Goal: Task Accomplishment & Management: Use online tool/utility

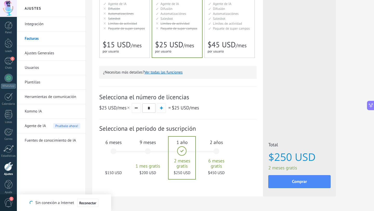
scroll to position [107, 0]
click at [116, 149] on div "6 meses $150 USD" at bounding box center [114, 153] width 28 height 37
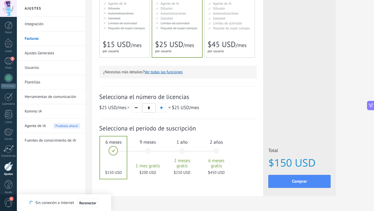
click at [116, 149] on div at bounding box center [113, 157] width 27 height 42
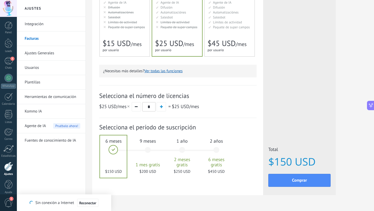
scroll to position [108, 0]
click at [210, 181] on button "Comprar" at bounding box center [300, 180] width 62 height 13
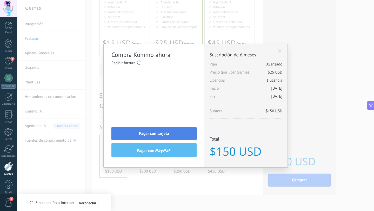
click at [154, 135] on span "Pagar con tarjeta" at bounding box center [154, 134] width 30 height 4
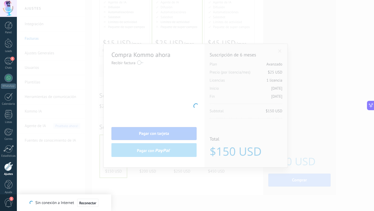
click at [140, 63] on div at bounding box center [195, 105] width 357 height 211
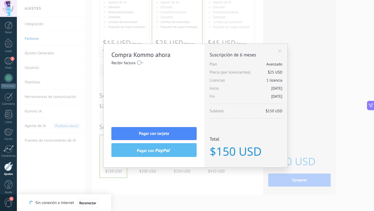
click at [140, 62] on label at bounding box center [140, 62] width 6 height 8
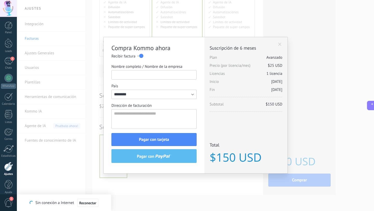
click at [143, 75] on input "Nombre completo / Nombre de la empresa" at bounding box center [154, 74] width 85 height 9
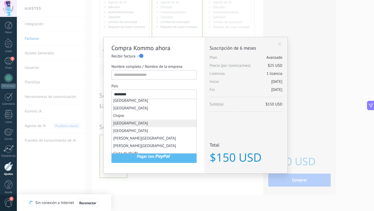
type input "*"
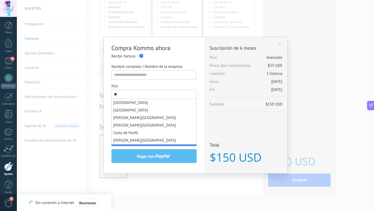
scroll to position [0, 0]
click at [125, 102] on span "Colombia" at bounding box center [130, 102] width 35 height 5
type input "********"
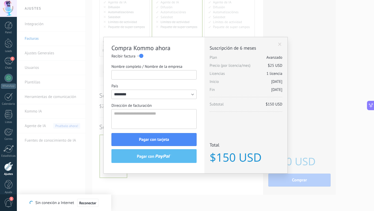
click at [141, 76] on input "Nombre completo / Nombre de la empresa" at bounding box center [154, 74] width 85 height 9
click at [150, 76] on input "**********" at bounding box center [154, 74] width 85 height 9
click at [142, 75] on input "**********" at bounding box center [154, 74] width 85 height 9
type input "**********"
click at [139, 114] on textarea "Dirección de facturación" at bounding box center [154, 119] width 85 height 20
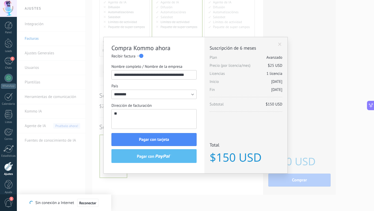
type textarea "*"
type textarea "**********"
drag, startPoint x: 165, startPoint y: 116, endPoint x: 87, endPoint y: 109, distance: 78.6
click at [87, 109] on div "**********" at bounding box center [195, 105] width 357 height 211
click at [138, 115] on textarea "**********" at bounding box center [154, 119] width 85 height 20
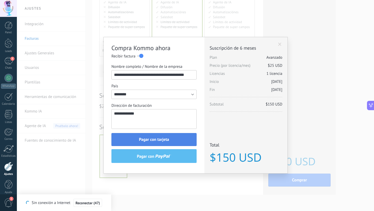
click at [130, 142] on button "Pagar con tarjeta" at bounding box center [154, 139] width 85 height 13
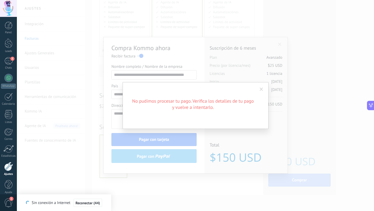
click at [210, 90] on span at bounding box center [261, 89] width 9 height 9
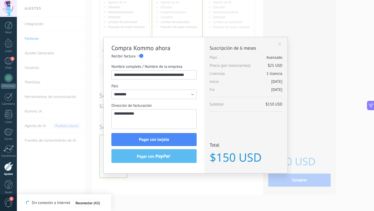
click at [0, 0] on lt-div at bounding box center [0, 0] width 0 height 0
drag, startPoint x: 157, startPoint y: 115, endPoint x: 99, endPoint y: 107, distance: 59.0
click at [99, 107] on div "**********" at bounding box center [195, 105] width 357 height 211
click at [175, 137] on button "Pagar con tarjeta" at bounding box center [154, 139] width 85 height 13
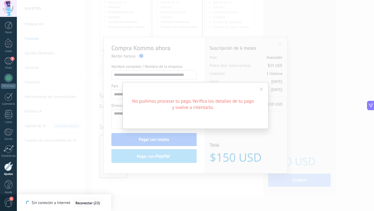
click at [210, 89] on span at bounding box center [261, 90] width 3 height 4
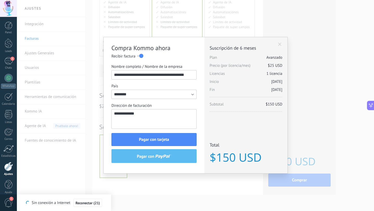
drag, startPoint x: 144, startPoint y: 117, endPoint x: 67, endPoint y: 111, distance: 77.7
click at [67, 111] on div "**********" at bounding box center [195, 105] width 357 height 211
type textarea "**********"
drag, startPoint x: 159, startPoint y: 116, endPoint x: 108, endPoint y: 107, distance: 51.8
click at [108, 107] on div "**********" at bounding box center [154, 105] width 101 height 136
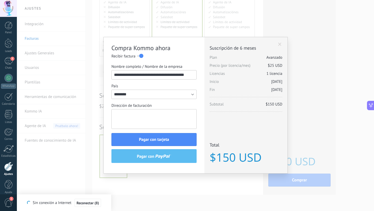
click at [120, 116] on textarea "Dirección de facturación" at bounding box center [154, 119] width 85 height 20
click at [0, 0] on lt-div at bounding box center [0, 0] width 0 height 0
click at [0, 0] on lt-span at bounding box center [0, 0] width 0 height 0
click at [0, 0] on lt-div "**********" at bounding box center [0, 0] width 0 height 0
drag, startPoint x: 153, startPoint y: 117, endPoint x: 91, endPoint y: 111, distance: 62.4
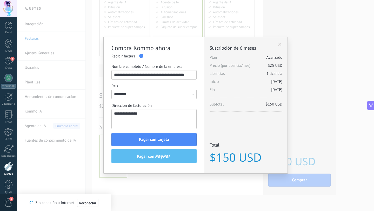
click at [91, 111] on div "**********" at bounding box center [195, 105] width 357 height 211
paste textarea
type textarea "**********"
click at [130, 141] on button "Pagar con tarjeta" at bounding box center [154, 139] width 85 height 13
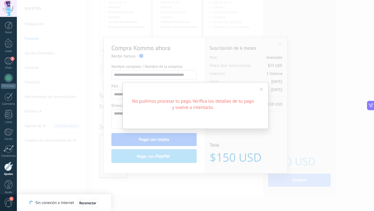
click at [210, 89] on span at bounding box center [261, 90] width 3 height 4
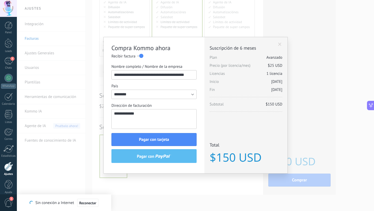
click at [168, 154] on span "pagar con" at bounding box center [154, 156] width 34 height 5
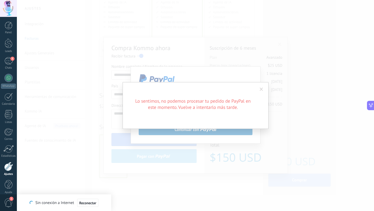
click at [210, 90] on span at bounding box center [261, 90] width 3 height 4
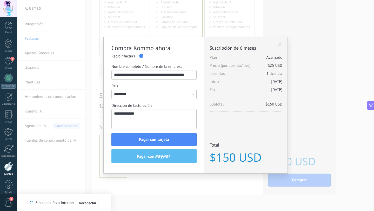
drag, startPoint x: 171, startPoint y: 115, endPoint x: 102, endPoint y: 114, distance: 68.9
click at [102, 114] on div "**********" at bounding box center [195, 105] width 357 height 211
click at [91, 183] on span "Reconectar (4)" at bounding box center [88, 203] width 22 height 4
click at [140, 116] on textarea "Dirección de facturación" at bounding box center [154, 119] width 85 height 20
paste textarea "**********"
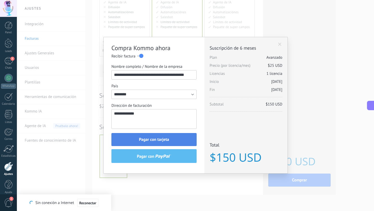
type textarea "**********"
click at [126, 139] on button "Pagar con tarjeta" at bounding box center [154, 139] width 85 height 13
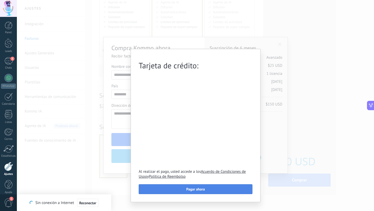
click at [166, 183] on button "Pagar ahora" at bounding box center [196, 189] width 114 height 10
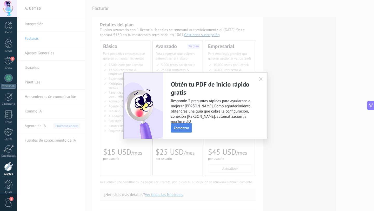
click at [181, 127] on span "Comenzar" at bounding box center [181, 128] width 15 height 4
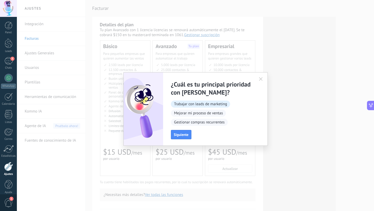
click at [193, 106] on span "Trabajar con leads de marketing" at bounding box center [200, 104] width 59 height 7
click at [178, 135] on span "Siguiente" at bounding box center [181, 135] width 15 height 4
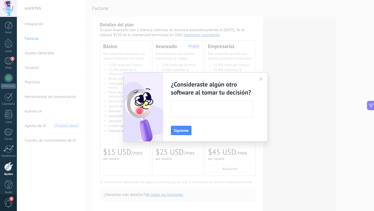
click at [199, 106] on textarea at bounding box center [211, 109] width 81 height 16
click at [181, 129] on span "Siguiente" at bounding box center [181, 131] width 15 height 4
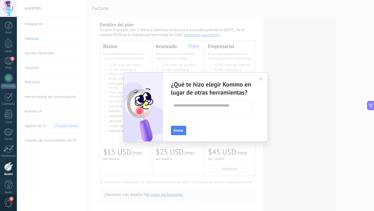
click at [180, 132] on span "Enviar" at bounding box center [179, 131] width 10 height 4
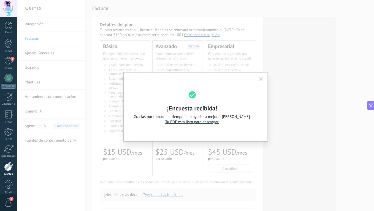
click at [213, 122] on link "Tu PDF está listo para descargar." at bounding box center [192, 122] width 54 height 5
click at [262, 79] on icon "button" at bounding box center [261, 79] width 4 height 4
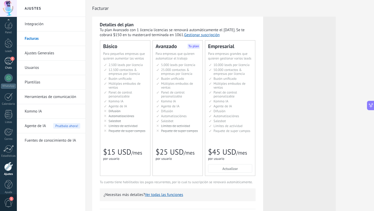
scroll to position [5, 0]
click at [7, 62] on div "Chats" at bounding box center [8, 62] width 15 height 3
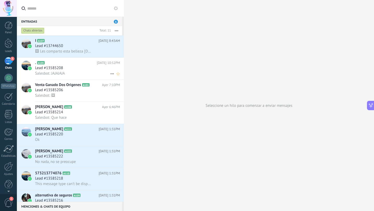
scroll to position [80, 0]
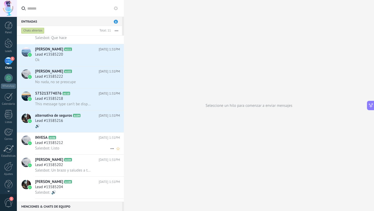
click at [110, 150] on icon at bounding box center [112, 149] width 6 height 6
click at [114, 151] on div "Conversación cerrada" at bounding box center [132, 153] width 41 height 10
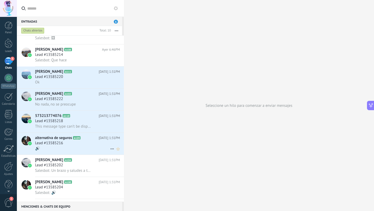
click at [109, 150] on icon at bounding box center [112, 149] width 6 height 6
click at [119, 161] on span "Conversación cerrada" at bounding box center [135, 164] width 35 height 10
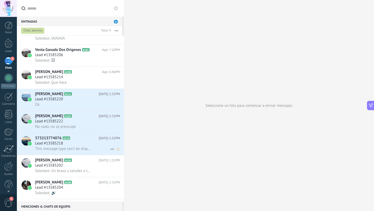
scroll to position [35, 0]
click at [110, 150] on icon at bounding box center [112, 149] width 6 height 6
click at [120, 163] on span "Conversación cerrada" at bounding box center [135, 164] width 35 height 10
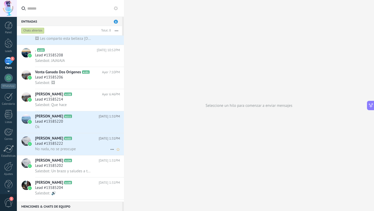
click at [110, 152] on icon at bounding box center [112, 149] width 6 height 6
click at [120, 164] on span "Conversación cerrada" at bounding box center [135, 164] width 35 height 10
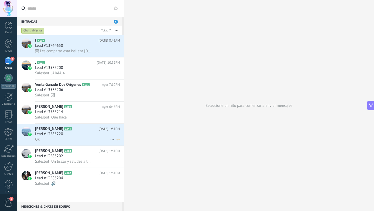
click at [109, 140] on icon at bounding box center [112, 140] width 6 height 6
click at [117, 152] on div "Conversación cerrada" at bounding box center [137, 154] width 51 height 10
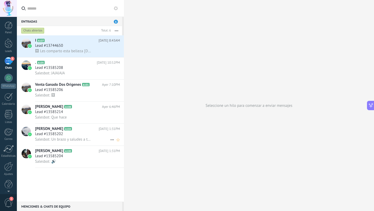
click at [109, 140] on icon at bounding box center [112, 140] width 6 height 6
click at [114, 144] on icon at bounding box center [114, 144] width 4 height 4
click at [110, 139] on icon at bounding box center [112, 140] width 6 height 6
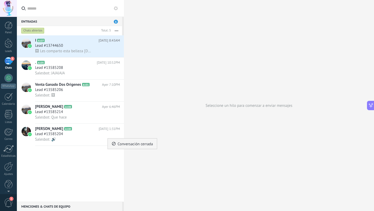
click at [121, 145] on span "Conversación cerrada" at bounding box center [135, 144] width 35 height 10
click at [109, 118] on icon at bounding box center [112, 118] width 6 height 6
click at [112, 121] on span at bounding box center [114, 121] width 4 height 3
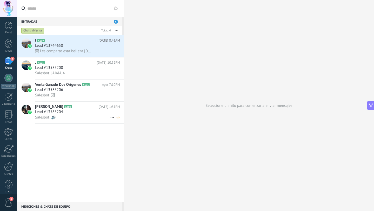
click at [110, 118] on icon at bounding box center [112, 118] width 6 height 6
click at [119, 120] on span "Conversación cerrada" at bounding box center [135, 121] width 35 height 10
click at [53, 108] on span "Daniel Forero" at bounding box center [49, 106] width 28 height 5
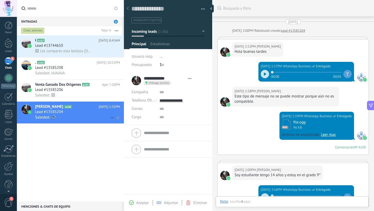
scroll to position [97, 0]
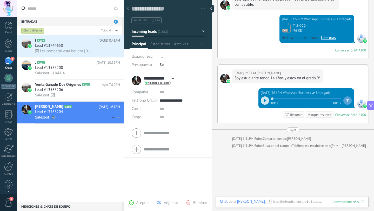
click at [109, 118] on icon at bounding box center [112, 118] width 6 height 6
click at [117, 122] on div "Conversación cerrada" at bounding box center [132, 121] width 41 height 10
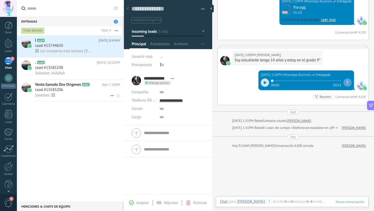
click at [110, 96] on use at bounding box center [111, 95] width 3 height 1
click at [113, 101] on div "Conversación cerrada" at bounding box center [132, 99] width 41 height 10
click at [92, 73] on div "Salesbot: JAJAJAJA" at bounding box center [77, 72] width 85 height 5
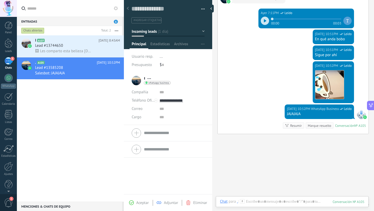
scroll to position [667, 0]
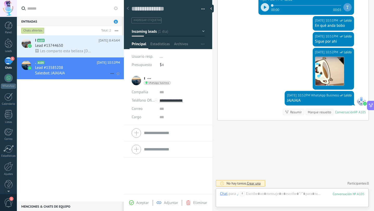
click at [110, 73] on icon at bounding box center [112, 73] width 6 height 6
click at [149, 70] on div at bounding box center [187, 105] width 374 height 211
click at [137, 79] on div "* . * . Apellido Abrir detalle Copie el nombre Desatar Contacto principal" at bounding box center [151, 80] width 39 height 13
click at [140, 80] on div "* . * . Apellido Abrir detalle Copie el nombre Desatar Contacto principal" at bounding box center [151, 80] width 39 height 13
click at [109, 72] on icon "Conversación cerrada" at bounding box center [112, 73] width 6 height 6
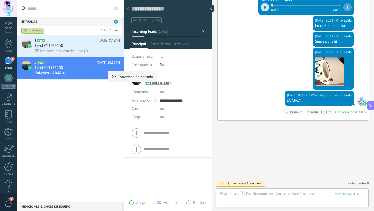
click at [123, 77] on span "Conversación cerrada" at bounding box center [135, 76] width 35 height 10
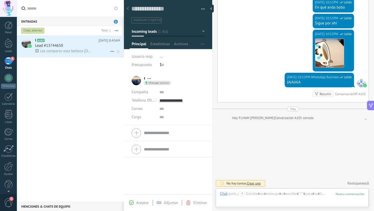
click at [25, 42] on div at bounding box center [26, 42] width 9 height 9
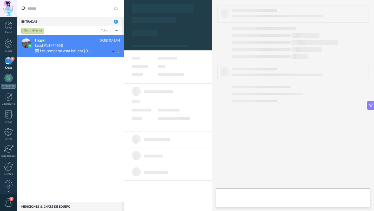
type textarea "**********"
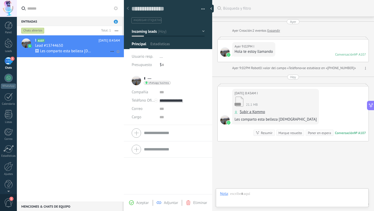
scroll to position [21, 0]
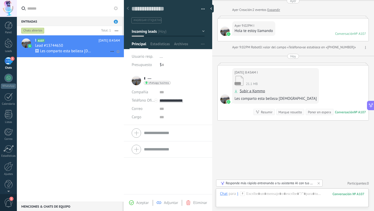
click at [110, 50] on icon at bounding box center [112, 51] width 6 height 6
click at [119, 64] on span "Conversación cerrada" at bounding box center [135, 65] width 35 height 10
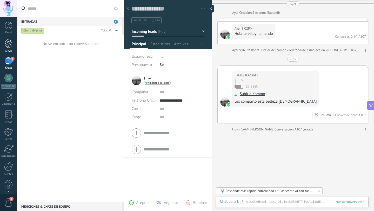
click at [7, 46] on div at bounding box center [9, 43] width 8 height 10
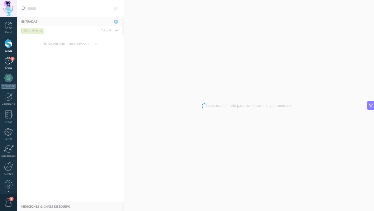
scroll to position [68, 0]
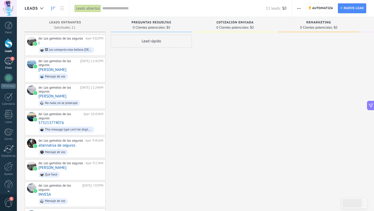
click at [8, 62] on div "5" at bounding box center [8, 61] width 8 height 8
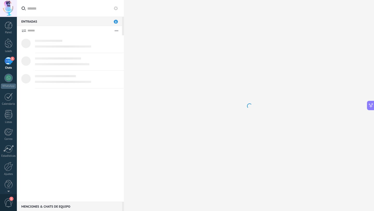
scroll to position [80, 0]
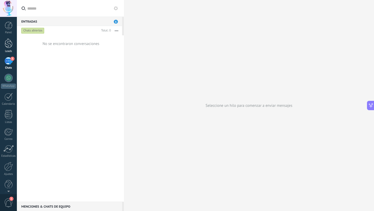
click at [8, 44] on div at bounding box center [9, 43] width 8 height 10
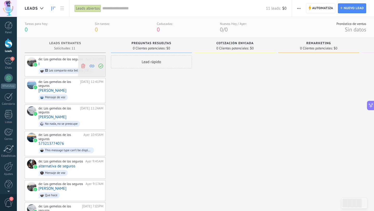
click at [83, 62] on span at bounding box center [83, 66] width 7 height 21
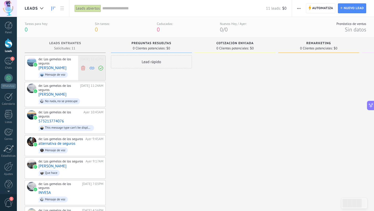
click at [84, 69] on icon at bounding box center [83, 68] width 5 height 5
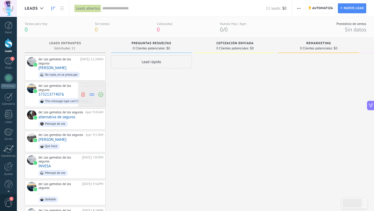
click at [83, 92] on span at bounding box center [83, 94] width 7 height 25
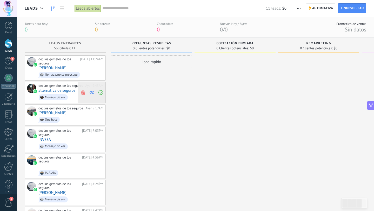
click at [81, 92] on use at bounding box center [83, 92] width 4 height 5
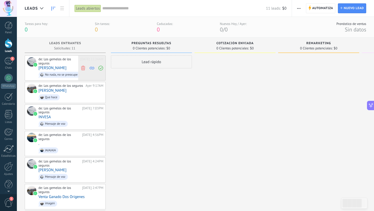
click at [84, 68] on use at bounding box center [83, 68] width 4 height 5
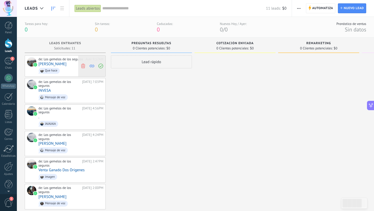
click at [85, 65] on use at bounding box center [83, 65] width 4 height 5
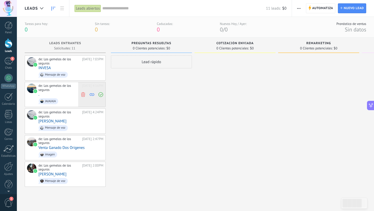
click at [82, 94] on icon at bounding box center [83, 94] width 5 height 5
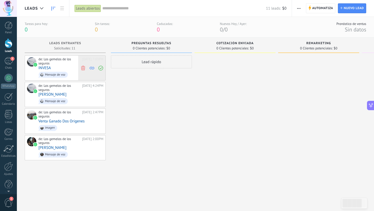
click at [84, 66] on icon at bounding box center [83, 68] width 5 height 5
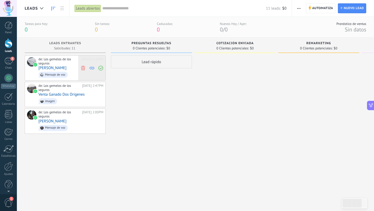
click at [83, 67] on icon at bounding box center [83, 68] width 5 height 5
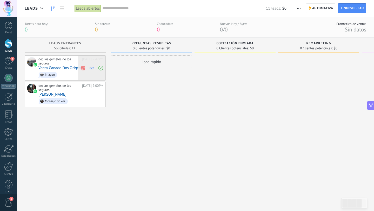
click at [82, 66] on icon at bounding box center [83, 68] width 5 height 5
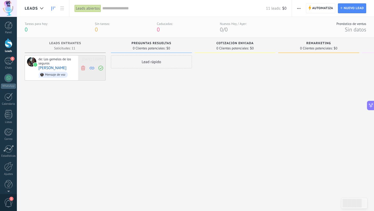
click at [82, 66] on icon at bounding box center [83, 68] width 5 height 5
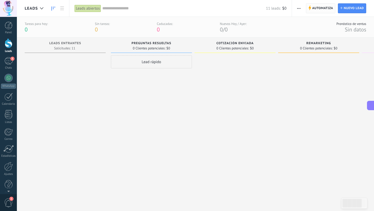
click at [322, 9] on span "Automatiza" at bounding box center [322, 8] width 21 height 9
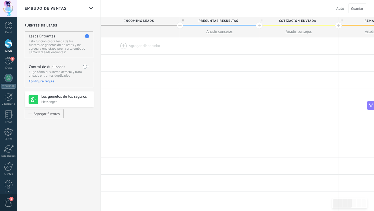
click at [122, 45] on div at bounding box center [140, 45] width 79 height 17
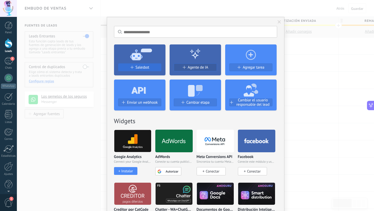
click at [154, 70] on button "Salesbot" at bounding box center [139, 67] width 43 height 8
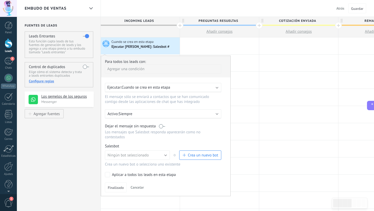
click at [155, 88] on span "Cuando se crea en esta etapa" at bounding box center [146, 87] width 49 height 5
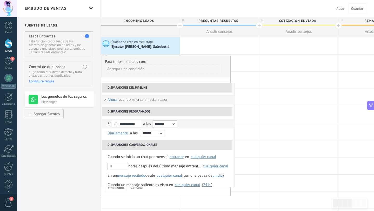
click at [118, 122] on div at bounding box center [115, 124] width 5 height 10
click at [126, 110] on li "Disparadores programados" at bounding box center [167, 111] width 131 height 9
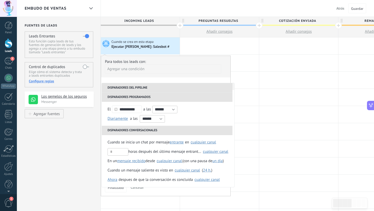
click at [129, 87] on li "Disparadores del pipeline" at bounding box center [167, 87] width 131 height 9
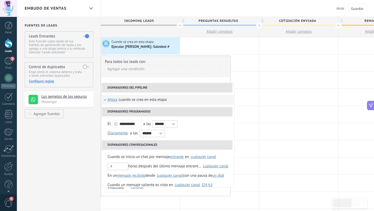
click at [113, 99] on span "ahora" at bounding box center [113, 99] width 10 height 9
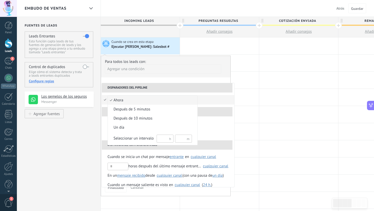
click at [142, 87] on div at bounding box center [187, 105] width 374 height 211
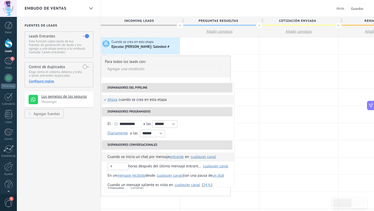
click at [183, 158] on span "entrante" at bounding box center [177, 156] width 14 height 5
click at [208, 157] on div "cualquier canal" at bounding box center [203, 157] width 25 height 4
click at [197, 170] on span "Los gemelos de los seguros" at bounding box center [203, 168] width 45 height 5
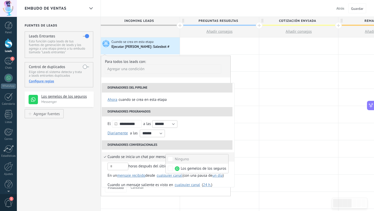
click at [173, 160] on label "Ninguno" at bounding box center [197, 158] width 63 height 9
click at [205, 148] on li "Disparadores conversacionales" at bounding box center [167, 144] width 131 height 9
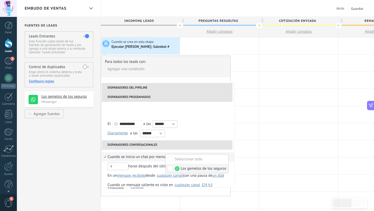
scroll to position [24, 0]
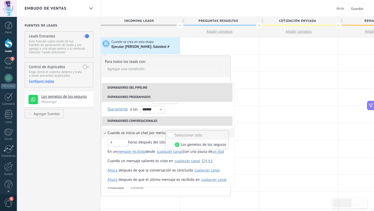
click at [209, 130] on li "Cuando se inicia un chat por mensaje entrante entrante saliente cualquiera en S…" at bounding box center [168, 132] width 133 height 9
click at [207, 144] on div "cualquier canal" at bounding box center [215, 142] width 25 height 4
click at [218, 122] on li "Disparadores conversacionales" at bounding box center [167, 120] width 131 height 9
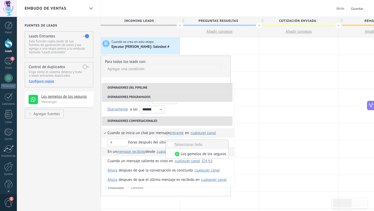
click at [136, 152] on span "mensaje recibido" at bounding box center [131, 151] width 28 height 5
click at [174, 152] on div "cualquier canal" at bounding box center [169, 152] width 25 height 4
click at [227, 149] on li "En un mensaje recibido mensaje recibido mensaje enviado desde Seleccionar todo …" at bounding box center [168, 151] width 133 height 9
click at [219, 151] on span "un día" at bounding box center [218, 151] width 10 height 5
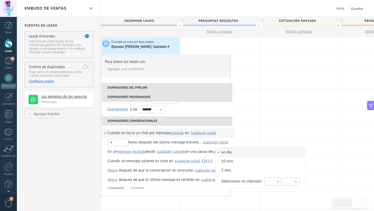
click at [141, 163] on div at bounding box center [187, 105] width 374 height 211
click at [188, 80] on div "**********" at bounding box center [166, 126] width 130 height 141
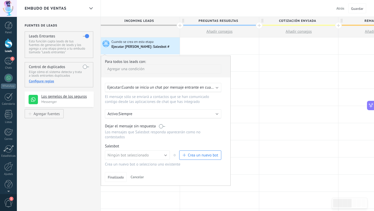
click at [167, 90] on div "Ejecutar: Cuando se inicia un chat por mensaje entrante en cualquier canal" at bounding box center [163, 87] width 116 height 9
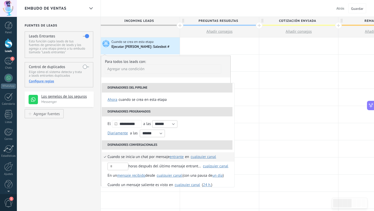
click at [166, 82] on div "**********" at bounding box center [166, 121] width 130 height 130
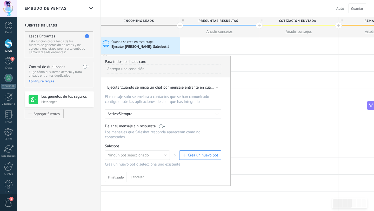
click at [170, 116] on p "Siempre" at bounding box center [164, 114] width 91 height 5
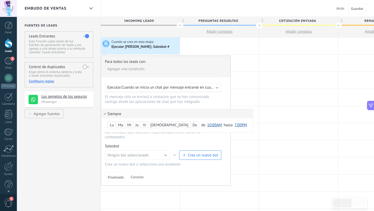
click at [170, 116] on li "Siempre" at bounding box center [177, 113] width 151 height 9
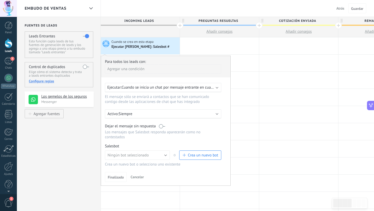
click at [167, 116] on p "Siempre" at bounding box center [164, 114] width 91 height 5
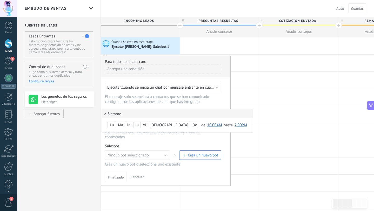
click at [167, 116] on li "Siempre" at bounding box center [177, 113] width 151 height 9
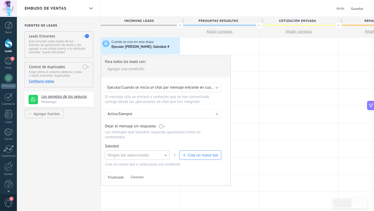
click at [145, 154] on button "Ningún bot seleccionado" at bounding box center [137, 155] width 65 height 9
click at [132, 165] on span "Salesbot #3" at bounding box center [135, 164] width 66 height 5
click at [142, 158] on button "Salesbot #3" at bounding box center [137, 155] width 65 height 9
click at [134, 175] on span "Salesbot #2" at bounding box center [135, 173] width 66 height 5
click at [147, 47] on div "Ejecutar [PERSON_NAME]: Salesbot #" at bounding box center [141, 47] width 59 height 5
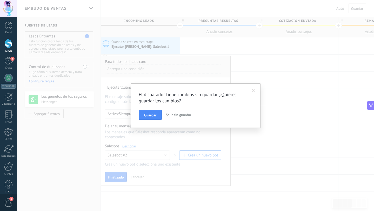
click at [147, 47] on div "El disparador tiene cambios sin guardar. ¿Quieres guardar los cambios? Guardar …" at bounding box center [195, 105] width 357 height 211
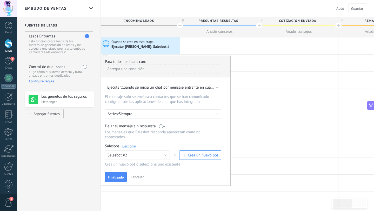
click at [147, 47] on div "Ejecutar [PERSON_NAME]: Salesbot #" at bounding box center [141, 47] width 59 height 5
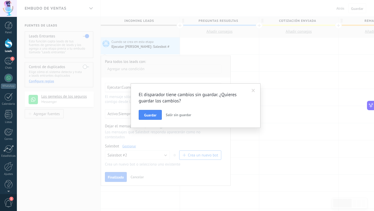
click at [255, 90] on span at bounding box center [253, 91] width 3 height 4
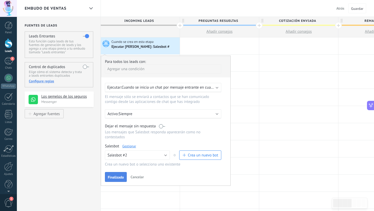
click at [119, 176] on button "Finalizado" at bounding box center [116, 177] width 22 height 10
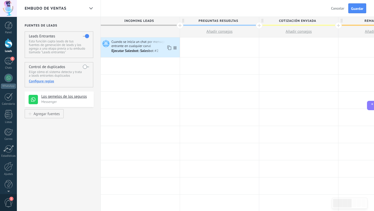
click at [175, 47] on icon at bounding box center [175, 47] width 3 height 3
click at [148, 51] on div "Ejecutar Salesbot: Salesbot #2" at bounding box center [136, 51] width 48 height 5
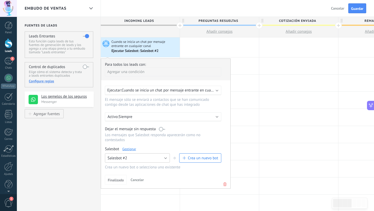
click at [160, 157] on button "Salesbot #2" at bounding box center [137, 157] width 65 height 9
click at [196, 160] on span "Crea un nuevo bot" at bounding box center [203, 158] width 30 height 5
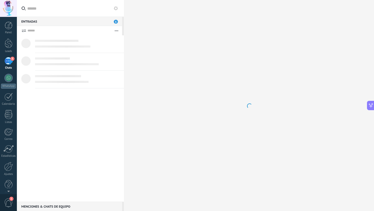
scroll to position [80, 0]
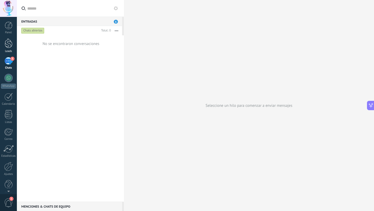
click at [7, 48] on div at bounding box center [9, 43] width 8 height 10
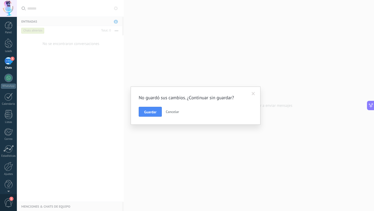
click at [172, 109] on button "Cancelar" at bounding box center [172, 112] width 17 height 10
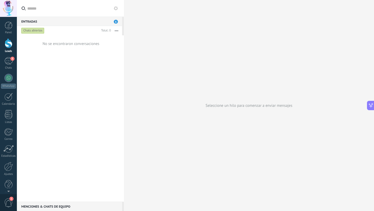
click at [5, 48] on div at bounding box center [9, 43] width 8 height 10
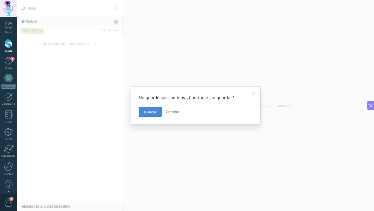
drag, startPoint x: 171, startPoint y: 111, endPoint x: 159, endPoint y: 110, distance: 11.8
click at [163, 110] on div "Guardar Cancelar" at bounding box center [196, 112] width 114 height 10
drag, startPoint x: 157, startPoint y: 111, endPoint x: 239, endPoint y: 96, distance: 83.9
click at [239, 96] on div "No guardó sus cambios. ¿Continuar sin guardar? Guardar Cancelar" at bounding box center [196, 106] width 114 height 22
click at [252, 93] on span at bounding box center [253, 94] width 3 height 4
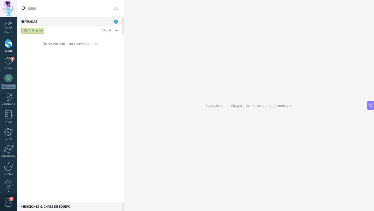
click at [11, 48] on link "Leads" at bounding box center [8, 45] width 17 height 15
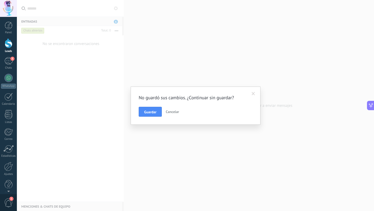
click at [254, 95] on span at bounding box center [253, 94] width 3 height 4
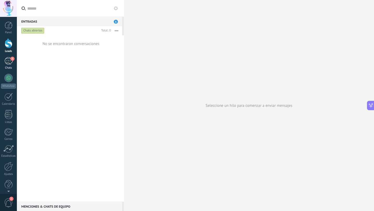
click at [11, 64] on div "5" at bounding box center [8, 61] width 8 height 8
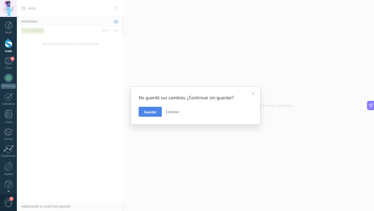
click at [154, 112] on span "Guardar" at bounding box center [150, 112] width 12 height 4
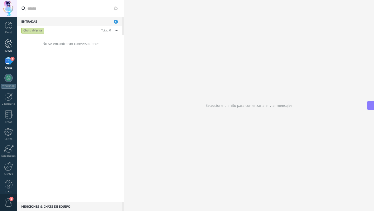
click at [7, 46] on div at bounding box center [9, 43] width 8 height 10
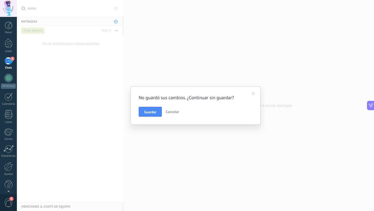
click at [3, 57] on div "Panel Leads 5 Chats WhatsApp Clientes" at bounding box center [8, 111] width 17 height 178
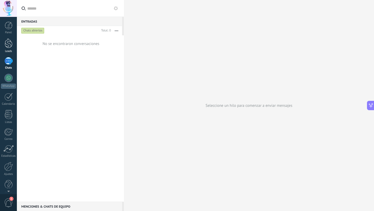
click at [11, 43] on div at bounding box center [9, 43] width 8 height 10
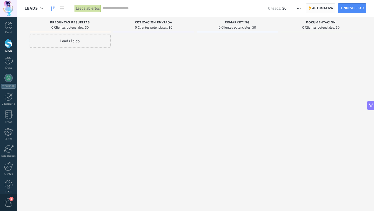
click at [317, 7] on span "Automatiza" at bounding box center [322, 8] width 21 height 9
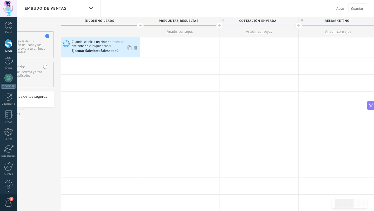
click at [108, 51] on div "Ejecutar Salesbot: Salesbot #2" at bounding box center [96, 51] width 48 height 5
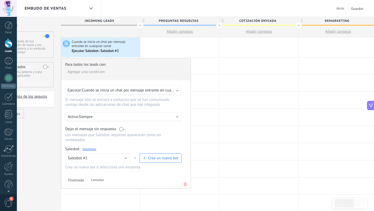
click at [108, 50] on div "Ejecutar Salesbot: Salesbot #2" at bounding box center [96, 51] width 48 height 5
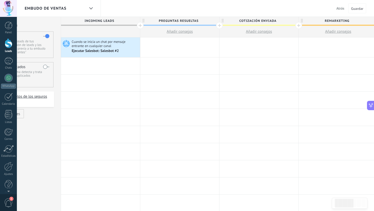
click at [125, 47] on span "Cuando se inicia un chat por mensaje entrante en cualquier canal" at bounding box center [105, 44] width 67 height 9
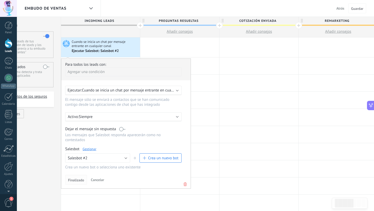
click at [77, 182] on span "Finalizado" at bounding box center [76, 180] width 16 height 4
click at [135, 49] on div "Ejecutar Salesbot: Salesbot #2" at bounding box center [105, 50] width 67 height 5
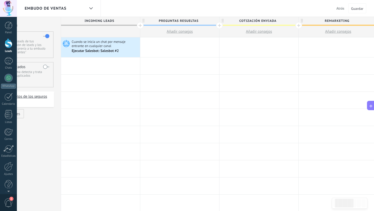
click at [117, 49] on div "Ejecutar Salesbot: Salesbot #2" at bounding box center [96, 51] width 48 height 5
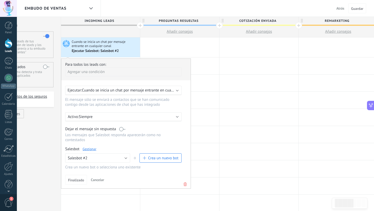
click at [186, 184] on icon at bounding box center [186, 184] width 6 height 6
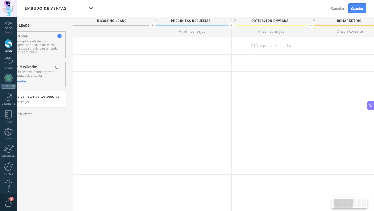
scroll to position [0, 22]
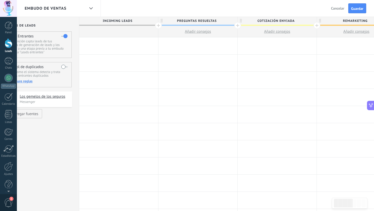
click at [113, 31] on div at bounding box center [118, 31] width 79 height 11
click at [112, 44] on div at bounding box center [118, 45] width 79 height 17
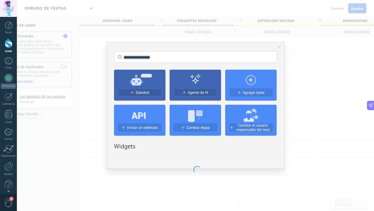
click at [112, 44] on div "No hay resultados Salesbot Agente de IA Agregar tarea Enviar un webhook Cambiar…" at bounding box center [196, 105] width 178 height 127
click at [140, 92] on span "Salesbot" at bounding box center [143, 92] width 14 height 4
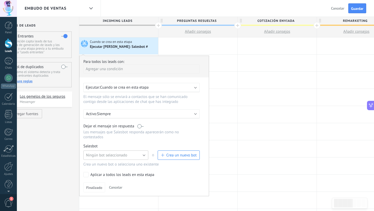
click at [120, 157] on span "Ningún bot seleccionado" at bounding box center [106, 155] width 41 height 5
click at [159, 145] on div "Para todos los leads con: Agregar una condición Ejecutar: Cuando se crea en est…" at bounding box center [144, 126] width 130 height 141
click at [168, 155] on span "Crea un nuevo bot" at bounding box center [181, 155] width 30 height 5
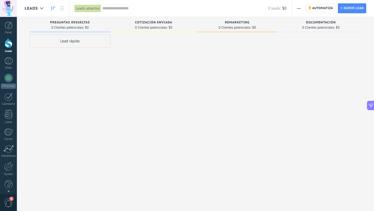
click at [316, 11] on span "Automatiza" at bounding box center [322, 8] width 21 height 9
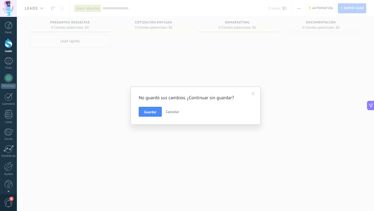
click at [251, 92] on span at bounding box center [253, 93] width 9 height 9
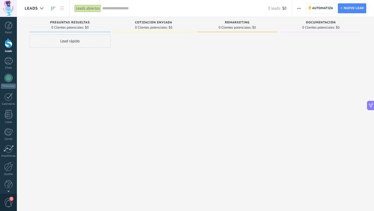
click at [196, 68] on div "Cotización Enviada 0 Clientes potenciales: $0" at bounding box center [155, 97] width 84 height 161
click at [326, 11] on span "Automatiza" at bounding box center [322, 8] width 21 height 9
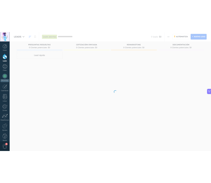
scroll to position [68, 0]
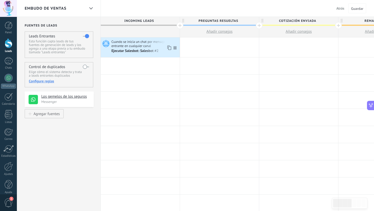
click at [152, 51] on div "Ejecutar Salesbot: Salesbot #2" at bounding box center [136, 51] width 48 height 5
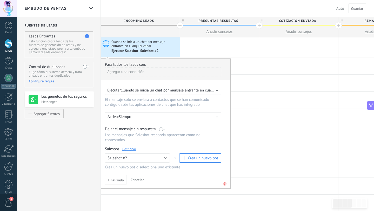
click at [221, 185] on div "Finalizado Cancelar" at bounding box center [166, 180] width 122 height 10
click at [224, 186] on use at bounding box center [225, 185] width 3 height 4
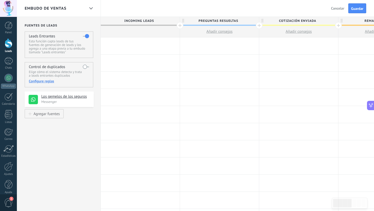
click at [138, 43] on div at bounding box center [140, 45] width 79 height 17
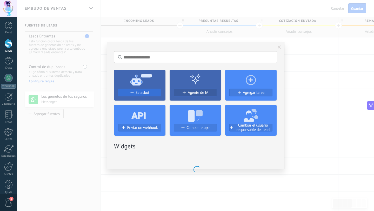
click at [155, 93] on div "Salesbot" at bounding box center [140, 92] width 43 height 4
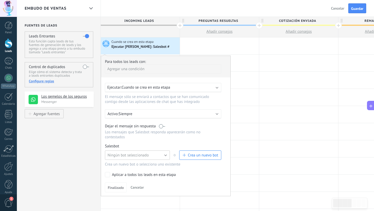
click at [153, 158] on button "Ningún bot seleccionado" at bounding box center [137, 155] width 65 height 9
click at [167, 144] on div "Para todos los leads con: Agregar una condición Ejecutar: Cuando se crea en est…" at bounding box center [166, 126] width 130 height 141
click at [166, 86] on span "Cuando se crea en esta etapa" at bounding box center [146, 87] width 49 height 5
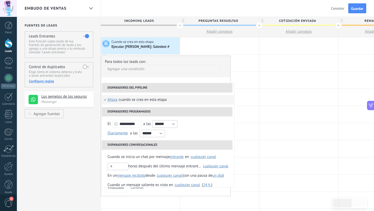
click at [116, 100] on span "ahora" at bounding box center [113, 99] width 10 height 9
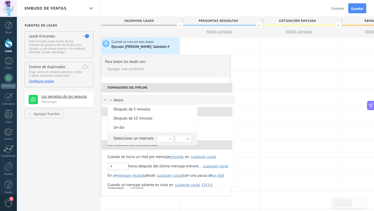
click at [179, 138] on input "text" at bounding box center [183, 139] width 17 height 8
click at [202, 79] on div at bounding box center [187, 105] width 374 height 211
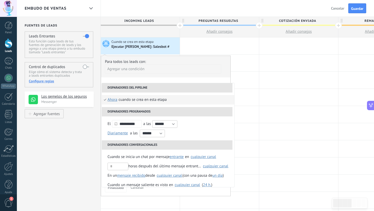
click at [166, 45] on div "Ejecutar Salesbot: Salesbot #" at bounding box center [145, 46] width 67 height 5
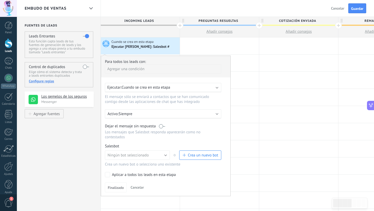
click at [205, 158] on span "Crea un nuevo bot" at bounding box center [203, 155] width 30 height 5
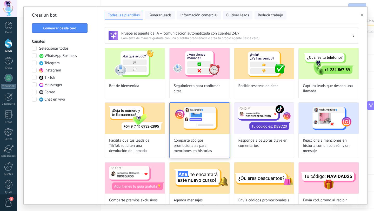
type input "**********"
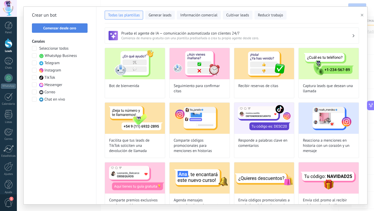
click at [76, 29] on span "Comenzar desde cero" at bounding box center [60, 28] width 50 height 4
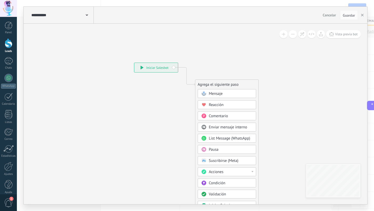
click at [224, 94] on div "Mensaje" at bounding box center [231, 93] width 44 height 5
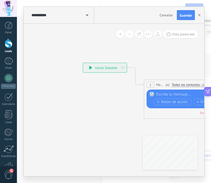
click at [161, 94] on div at bounding box center [194, 94] width 77 height 5
paste div
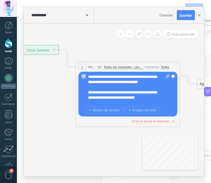
click at [125, 66] on span "Todos los contactos - canales seleccionados" at bounding box center [123, 67] width 40 height 4
click at [125, 66] on button "Todos los contactos - canales seleccionados" at bounding box center [133, 66] width 65 height 9
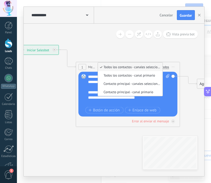
click at [166, 67] on div "Todos" at bounding box center [164, 67] width 8 height 4
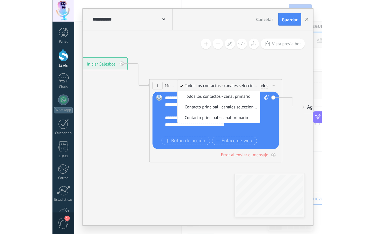
scroll to position [0, 0]
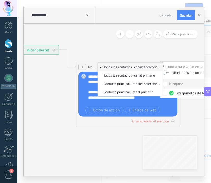
click at [139, 53] on icon at bounding box center [120, 69] width 470 height 309
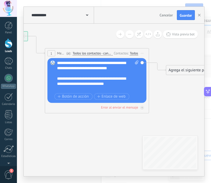
click at [167, 12] on button "Cancelar" at bounding box center [165, 15] width 17 height 8
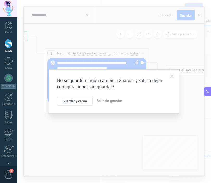
click at [106, 101] on span "Salir sin guardar" at bounding box center [108, 100] width 25 height 5
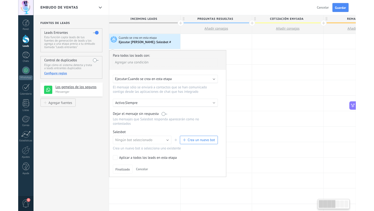
scroll to position [68, 0]
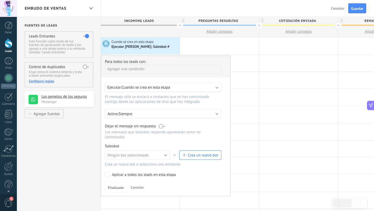
click at [146, 87] on span "Cuando se crea en esta etapa" at bounding box center [146, 87] width 49 height 5
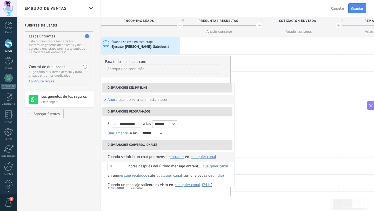
click at [206, 157] on div "cualquier canal" at bounding box center [203, 157] width 25 height 4
click at [196, 167] on span "Los gemelos de los seguros" at bounding box center [203, 168] width 45 height 5
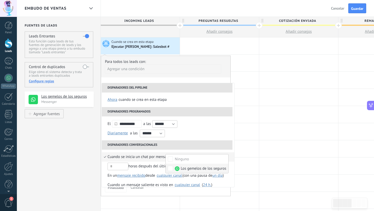
scroll to position [0, 0]
click at [162, 177] on div "cualquier canal" at bounding box center [169, 176] width 25 height 4
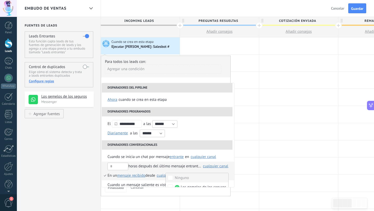
click at [214, 166] on div "cualquier canal" at bounding box center [215, 166] width 25 height 4
click at [181, 176] on span "Los gemelos de los seguros" at bounding box center [203, 177] width 45 height 5
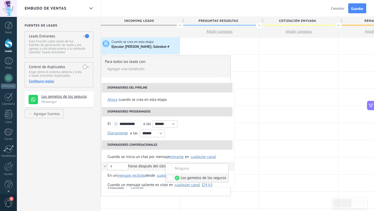
click at [194, 145] on li "Disparadores conversacionales" at bounding box center [167, 144] width 131 height 9
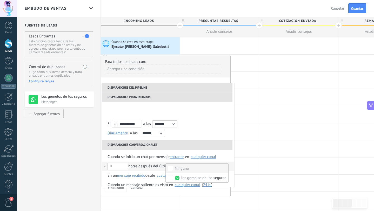
scroll to position [24, 0]
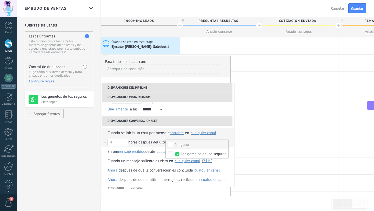
click at [200, 134] on div "cualquier canal" at bounding box center [203, 133] width 25 height 4
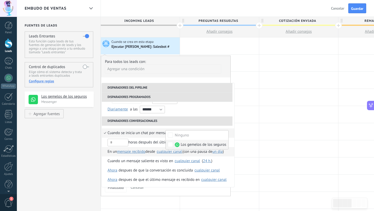
click at [165, 153] on div "cualquier canal" at bounding box center [169, 152] width 25 height 4
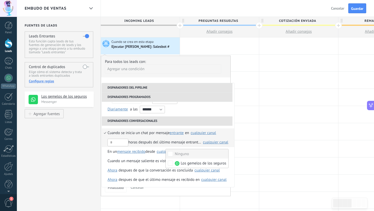
click at [207, 142] on div "cualquier canal" at bounding box center [215, 142] width 25 height 4
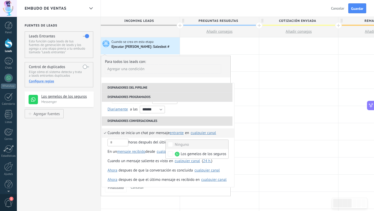
click at [203, 132] on div "cualquier canal" at bounding box center [203, 133] width 25 height 4
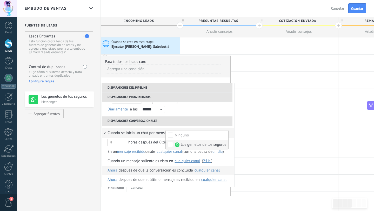
click at [204, 170] on div "cualquier canal" at bounding box center [207, 170] width 25 height 4
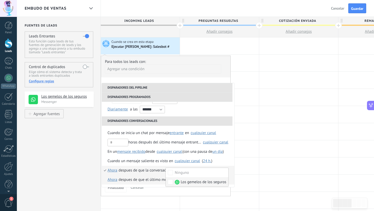
click at [128, 178] on div "despues de que el último mensaje es recibido en" at bounding box center [159, 179] width 81 height 9
click at [205, 180] on div "cualquier canal" at bounding box center [213, 180] width 25 height 4
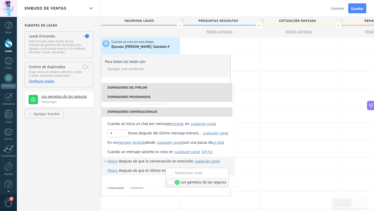
click at [169, 179] on label "Los gemelos de los seguros" at bounding box center [197, 182] width 63 height 9
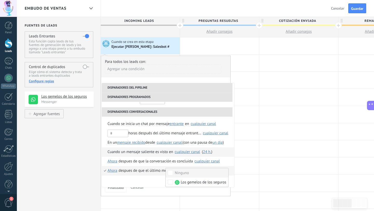
click at [173, 156] on li "Cuando un mensaje saliente es visto en Seleccionar todo Los gemelos de los segu…" at bounding box center [168, 151] width 133 height 9
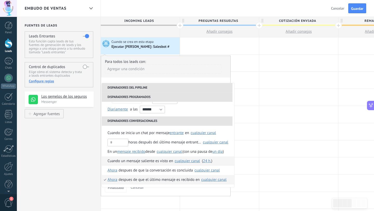
scroll to position [24, 0]
click at [176, 170] on div "despues de que la conversación es concluida" at bounding box center [156, 170] width 74 height 9
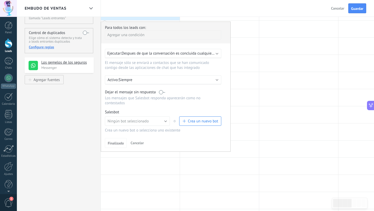
scroll to position [32, 0]
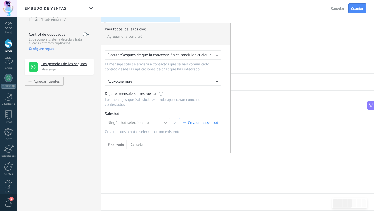
click at [139, 144] on span "Cancelar" at bounding box center [137, 144] width 13 height 5
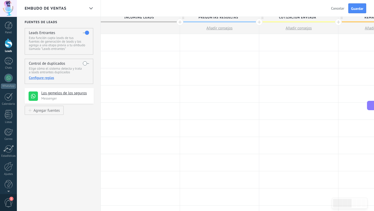
scroll to position [0, 0]
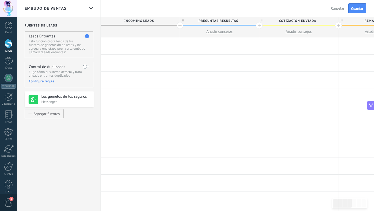
click at [132, 43] on div at bounding box center [140, 45] width 79 height 17
click at [134, 47] on div at bounding box center [140, 45] width 79 height 17
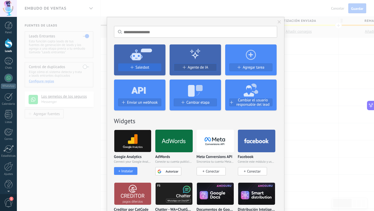
click at [138, 67] on span "Salesbot" at bounding box center [143, 67] width 14 height 4
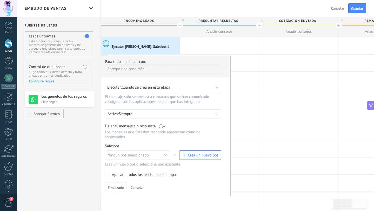
click at [155, 114] on p "Siempre" at bounding box center [164, 114] width 91 height 5
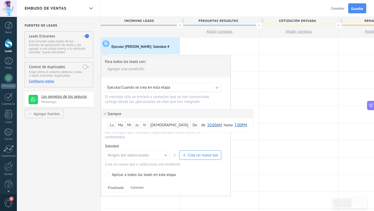
click at [155, 114] on li "Siempre" at bounding box center [177, 113] width 151 height 9
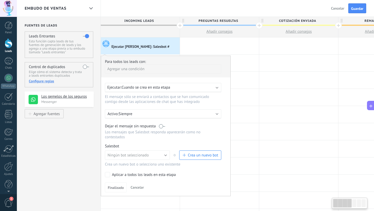
click at [166, 87] on span "Cuando se crea en esta etapa" at bounding box center [146, 87] width 49 height 5
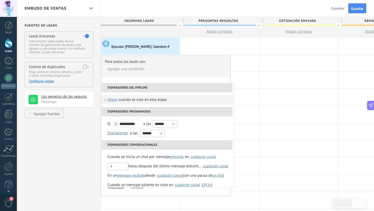
scroll to position [24, 0]
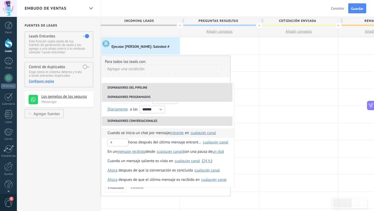
click at [207, 133] on div "cualquier canal" at bounding box center [203, 133] width 25 height 4
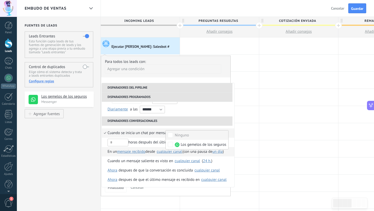
click at [161, 153] on div "cualquier canal" at bounding box center [169, 152] width 25 height 4
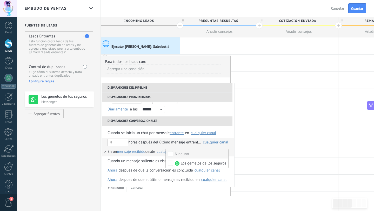
click at [203, 142] on div "cualquier canal" at bounding box center [215, 142] width 25 height 4
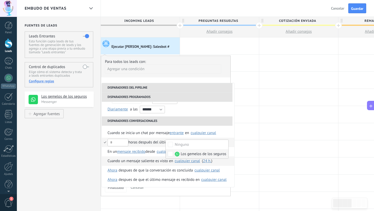
click at [177, 162] on div "cualquier canal" at bounding box center [187, 161] width 25 height 4
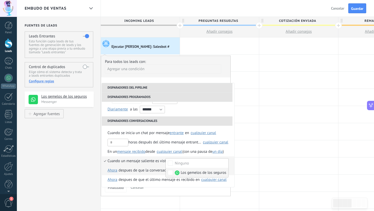
click at [137, 168] on div "despues de que la conversación es concluida" at bounding box center [156, 170] width 74 height 9
click at [194, 170] on div "Seleccionar todo Los gemelos de los seguros cualquier canal" at bounding box center [206, 170] width 27 height 5
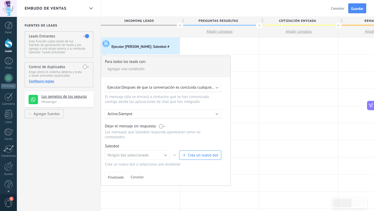
click at [194, 88] on span "Despues de que la conversación es concluida cualquier canal" at bounding box center [172, 87] width 101 height 5
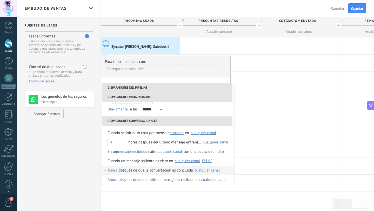
click at [204, 171] on div "cualquier canal" at bounding box center [207, 170] width 25 height 4
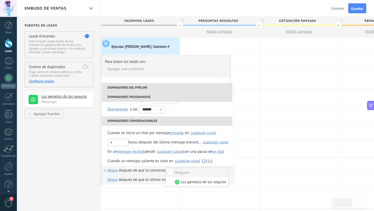
click at [155, 180] on div "despues de que el último mensaje es recibido en" at bounding box center [159, 179] width 81 height 9
click at [216, 180] on div "cualquier canal" at bounding box center [213, 180] width 25 height 4
click at [169, 179] on label "Seleccionar todo" at bounding box center [197, 181] width 63 height 9
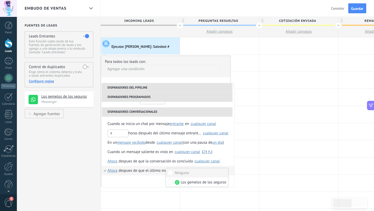
click at [136, 180] on ul "**********" at bounding box center [168, 135] width 133 height 104
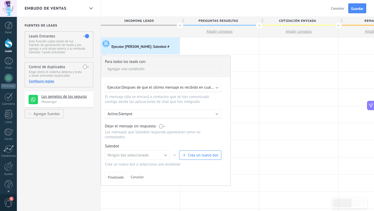
click at [172, 87] on span "Despues de que el último mensaje es recibido en cualquier canal" at bounding box center [176, 87] width 108 height 5
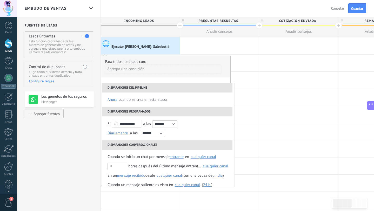
click at [205, 59] on div "Para todos los leads con:" at bounding box center [166, 61] width 122 height 5
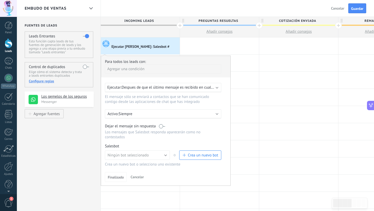
click at [136, 177] on span "Cancelar" at bounding box center [137, 177] width 13 height 5
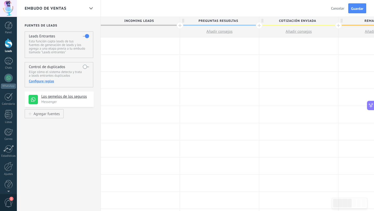
click at [137, 46] on div at bounding box center [140, 45] width 79 height 17
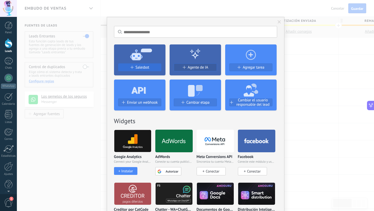
click at [145, 66] on span "Salesbot" at bounding box center [143, 67] width 14 height 4
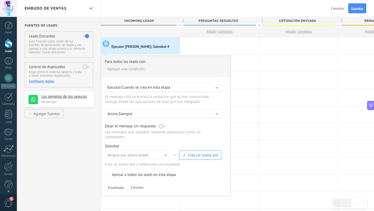
click at [202, 156] on span "Crea un nuevo bot" at bounding box center [203, 155] width 30 height 5
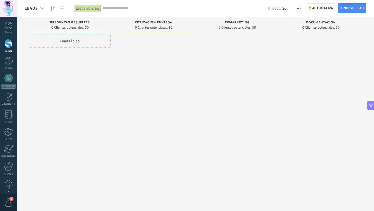
click at [323, 7] on span "Automatiza" at bounding box center [322, 8] width 21 height 9
click at [319, 11] on span "Automatiza" at bounding box center [322, 8] width 21 height 9
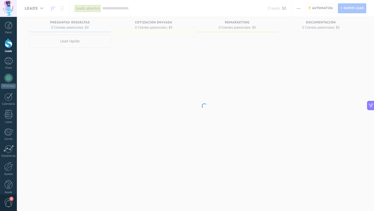
scroll to position [68, 0]
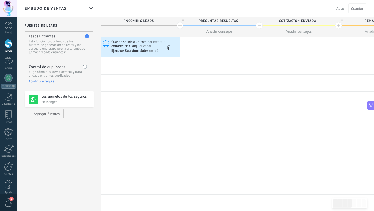
click at [150, 44] on span "Cuando se inicia un chat por mensaje entrante en cualquier canal" at bounding box center [145, 44] width 67 height 9
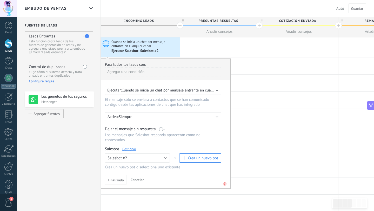
click at [224, 185] on icon at bounding box center [225, 184] width 6 height 6
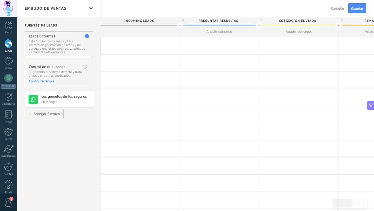
click at [137, 44] on div at bounding box center [140, 45] width 79 height 17
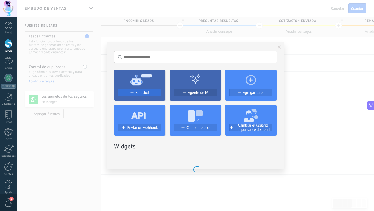
click at [143, 92] on span "Salesbot" at bounding box center [143, 92] width 14 height 4
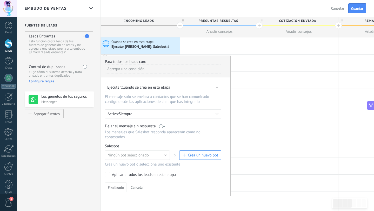
click at [197, 156] on span "Crea un nuevo bot" at bounding box center [203, 155] width 30 height 5
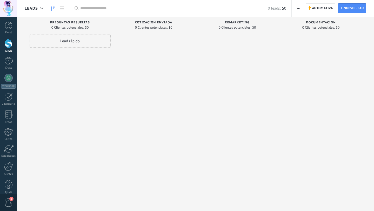
click at [324, 7] on span "Automatiza" at bounding box center [322, 8] width 21 height 9
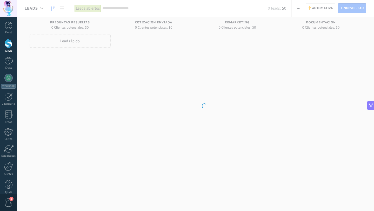
scroll to position [68, 0]
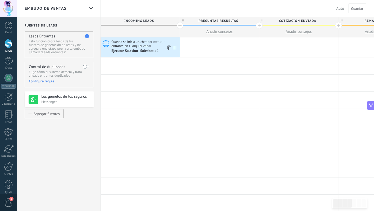
click at [156, 46] on span "Cuando se inicia un chat por mensaje entrante en cualquier canal" at bounding box center [145, 44] width 67 height 9
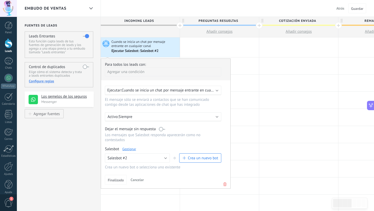
click at [225, 185] on use at bounding box center [225, 185] width 3 height 4
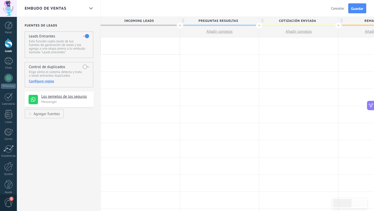
click at [142, 45] on div at bounding box center [140, 45] width 79 height 17
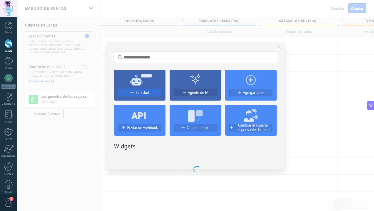
click at [146, 95] on span "Salesbot" at bounding box center [143, 92] width 14 height 4
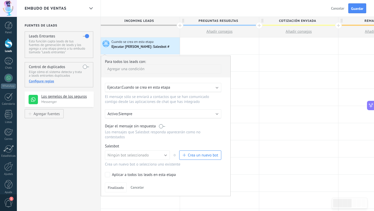
click at [201, 158] on span "Crea un nuevo bot" at bounding box center [203, 155] width 30 height 5
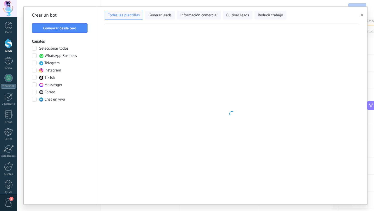
type input "**********"
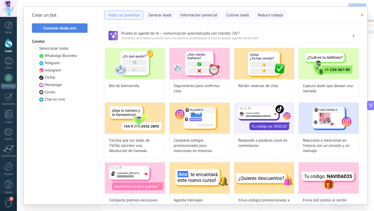
click at [69, 29] on span "Comenzar desde cero" at bounding box center [59, 28] width 33 height 4
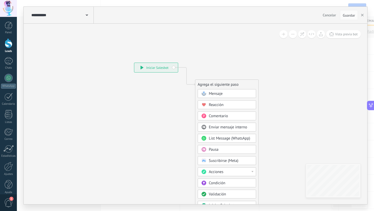
click at [214, 92] on span "Mensaje" at bounding box center [216, 93] width 14 height 5
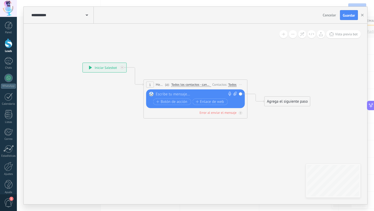
click at [201, 92] on div at bounding box center [194, 94] width 77 height 5
paste div
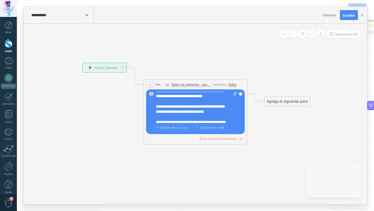
scroll to position [1, 0]
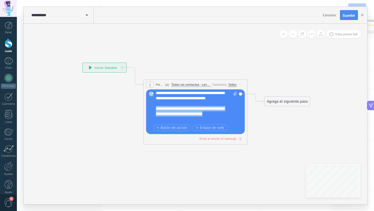
drag, startPoint x: 214, startPoint y: 114, endPoint x: 155, endPoint y: 109, distance: 59.0
click at [155, 109] on div "Reemplazar Quitar Convertir a mensaje de voz Arrastre la imagen aquí para adjun…" at bounding box center [195, 111] width 99 height 45
click at [162, 103] on div at bounding box center [194, 103] width 76 height 5
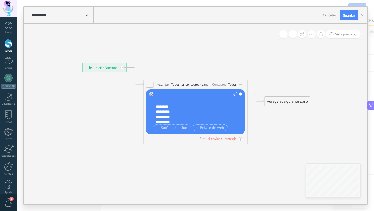
scroll to position [34, 0]
drag, startPoint x: 170, startPoint y: 107, endPoint x: 154, endPoint y: 107, distance: 15.9
click at [154, 107] on div "Reemplazar Quitar Convertir a mensaje de voz Arrastre la imagen aquí para adjun…" at bounding box center [195, 111] width 99 height 45
copy div "********"
click at [166, 128] on span "Botón de acción" at bounding box center [172, 128] width 31 height 4
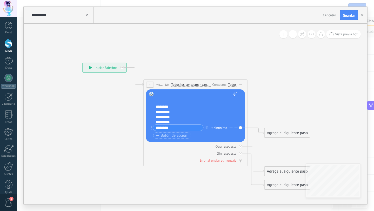
type input "********"
drag, startPoint x: 173, startPoint y: 111, endPoint x: 152, endPoint y: 110, distance: 21.3
click at [152, 110] on div "Reemplazar Quitar Convertir a mensaje de voz Arrastre la imagen aquí para adjun…" at bounding box center [195, 115] width 99 height 53
copy div "*********"
click at [162, 136] on span "Botón de acción" at bounding box center [172, 136] width 31 height 4
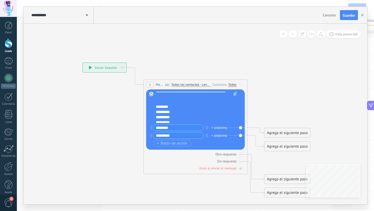
type input "*********"
drag, startPoint x: 172, startPoint y: 118, endPoint x: 151, endPoint y: 118, distance: 21.3
click at [151, 118] on div "Reemplazar Quitar Convertir a mensaje de voz Arrastre la imagen aquí para adjun…" at bounding box center [195, 119] width 99 height 60
copy div "*********"
click at [168, 142] on span "Botón de acción" at bounding box center [172, 143] width 31 height 4
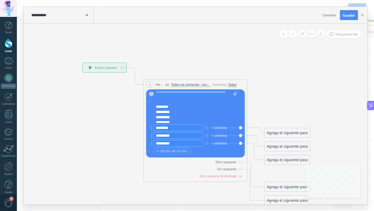
type input "*********"
drag, startPoint x: 173, startPoint y: 123, endPoint x: 149, endPoint y: 123, distance: 23.4
click at [149, 123] on div "Reemplazar Quitar Convertir a mensaje de voz Arrastre la imagen aquí para adjun…" at bounding box center [195, 123] width 99 height 68
copy div "*********"
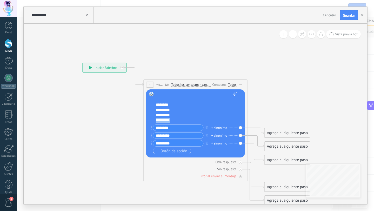
click at [168, 150] on span "Botón de acción" at bounding box center [172, 151] width 31 height 4
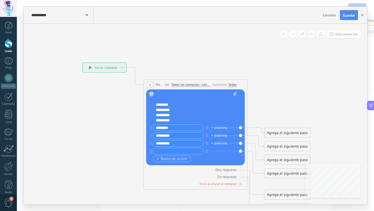
click at [168, 150] on input "text" at bounding box center [178, 151] width 50 height 6
type input "*********"
drag, startPoint x: 172, startPoint y: 122, endPoint x: 152, endPoint y: 107, distance: 25.2
click at [152, 107] on div "Reemplazar Quitar Convertir a mensaje de voz Arrastre la imagen aquí para adjun…" at bounding box center [195, 127] width 99 height 76
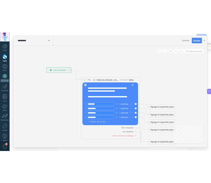
scroll to position [10, 0]
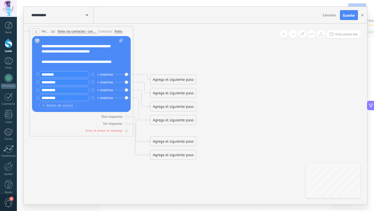
click at [165, 140] on div "Agrega el siguiente paso" at bounding box center [173, 141] width 45 height 9
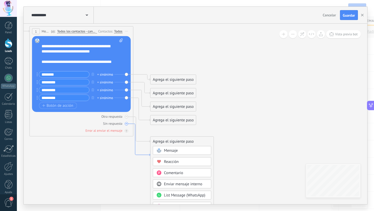
click at [141, 154] on icon at bounding box center [141, 140] width 17 height 32
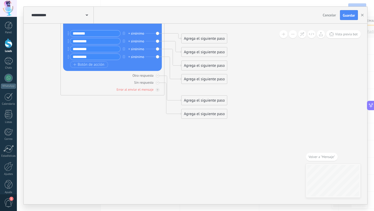
click at [194, 115] on div "Agrega el siguiente paso" at bounding box center [204, 114] width 45 height 9
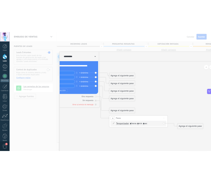
scroll to position [68, 0]
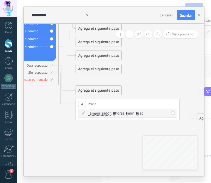
drag, startPoint x: 79, startPoint y: 126, endPoint x: 99, endPoint y: 130, distance: 20.8
click at [101, 130] on icon at bounding box center [58, 40] width 591 height 425
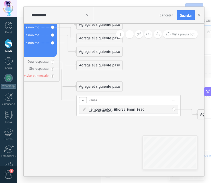
drag, startPoint x: 67, startPoint y: 132, endPoint x: 70, endPoint y: 128, distance: 5.3
click at [70, 128] on icon at bounding box center [59, 36] width 591 height 425
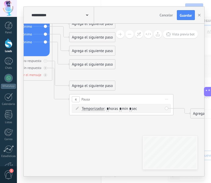
drag, startPoint x: 70, startPoint y: 128, endPoint x: 63, endPoint y: 127, distance: 7.1
click at [63, 127] on icon at bounding box center [52, 35] width 591 height 425
click at [121, 108] on input "*" at bounding box center [120, 109] width 2 height 4
click at [108, 108] on input "*" at bounding box center [107, 109] width 2 height 4
click at [121, 108] on input "text" at bounding box center [120, 109] width 2 height 4
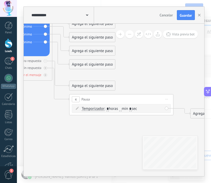
type input "*"
click at [107, 109] on input "*" at bounding box center [107, 109] width 2 height 4
click at [109, 108] on input "*" at bounding box center [107, 109] width 2 height 4
type input "*"
click at [110, 126] on icon at bounding box center [52, 35] width 591 height 425
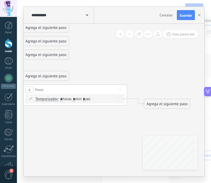
click at [146, 103] on div "Agrega el siguiente paso" at bounding box center [166, 104] width 45 height 9
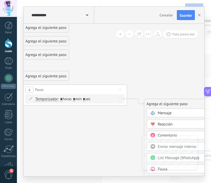
click at [157, 112] on span at bounding box center [152, 113] width 10 height 4
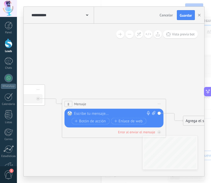
click at [133, 113] on div at bounding box center [112, 113] width 77 height 5
paste div
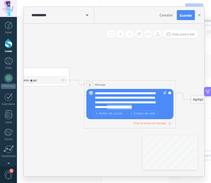
drag, startPoint x: 141, startPoint y: 107, endPoint x: 114, endPoint y: 107, distance: 27.0
click at [114, 107] on div "**********" at bounding box center [128, 104] width 67 height 9
click at [120, 113] on span "Botón de acción" at bounding box center [108, 114] width 27 height 4
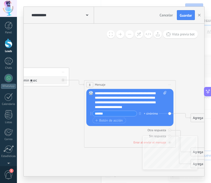
type input "******"
click at [147, 102] on div "**********" at bounding box center [128, 104] width 67 height 9
click at [0, 0] on lt-span "****** *" at bounding box center [0, 0] width 0 height 0
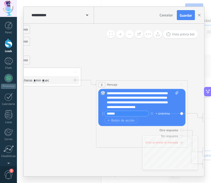
click at [135, 106] on div "**********" at bounding box center [140, 104] width 67 height 9
click at [144, 105] on div "**********" at bounding box center [140, 104] width 67 height 9
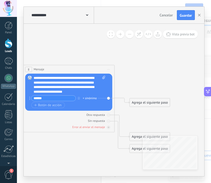
click at [142, 101] on div "Agrega el siguiente paso" at bounding box center [149, 103] width 40 height 8
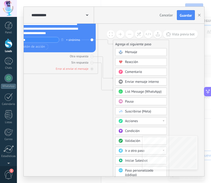
click at [142, 102] on div "Pausa" at bounding box center [144, 101] width 38 height 5
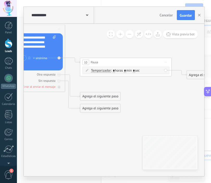
click at [165, 62] on span "Iniciar vista previa aquí Cambiar nombre Duplicar [GEOGRAPHIC_DATA]" at bounding box center [165, 62] width 7 height 7
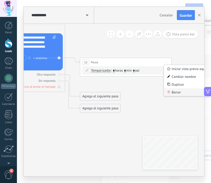
click at [172, 91] on div "Borrar" at bounding box center [186, 92] width 45 height 8
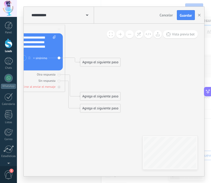
click at [91, 63] on div "Agrega el siguiente paso" at bounding box center [100, 62] width 40 height 8
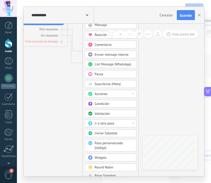
click at [103, 114] on span "Validación" at bounding box center [101, 113] width 15 height 4
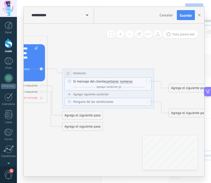
click at [148, 72] on span "Iniciar vista previa aquí Cambiar nombre Duplicar [GEOGRAPHIC_DATA]" at bounding box center [147, 73] width 7 height 7
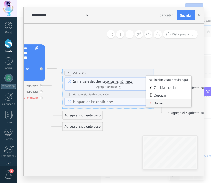
click at [157, 102] on div "Borrar" at bounding box center [168, 103] width 45 height 8
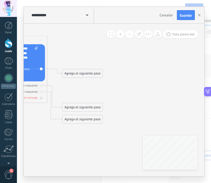
click at [82, 76] on div "Agrega el siguiente paso" at bounding box center [82, 74] width 40 height 8
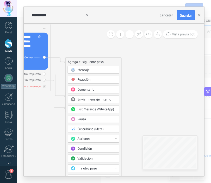
click at [89, 139] on span "Acciones" at bounding box center [83, 138] width 13 height 4
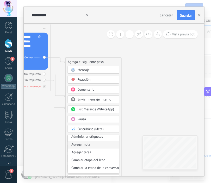
scroll to position [0, 0]
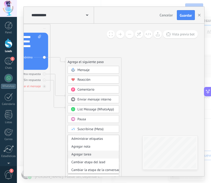
click at [91, 155] on div "Agregar tarea" at bounding box center [93, 155] width 51 height 8
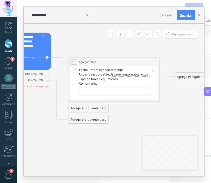
click at [130, 75] on span "Usuario responsable actual" at bounding box center [129, 75] width 40 height 4
click at [130, 75] on button "Usuario responsable actual" at bounding box center [135, 74] width 57 height 8
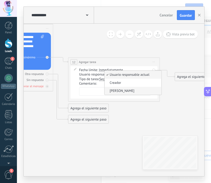
click at [124, 89] on span "[PERSON_NAME]" at bounding box center [132, 90] width 55 height 5
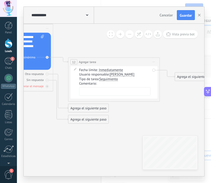
click at [116, 80] on span "Seguimiento" at bounding box center [108, 79] width 18 height 4
click at [116, 80] on button "Seguimiento" at bounding box center [125, 79] width 57 height 8
click at [116, 70] on span "Inmediatamente" at bounding box center [111, 70] width 24 height 4
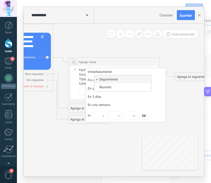
click at [110, 60] on div "**********" at bounding box center [113, 62] width 91 height 9
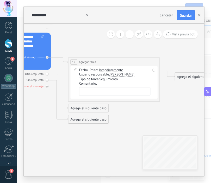
click at [100, 89] on textarea at bounding box center [114, 91] width 71 height 9
click at [181, 18] on button "Guardar" at bounding box center [186, 15] width 18 height 10
click at [97, 90] on textarea at bounding box center [114, 91] width 71 height 9
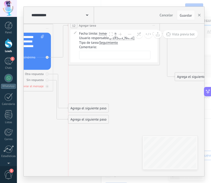
drag, startPoint x: 98, startPoint y: 61, endPoint x: 96, endPoint y: 25, distance: 36.2
click at [96, 25] on div "**********" at bounding box center [113, 25] width 91 height 9
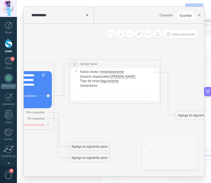
click at [100, 94] on textarea at bounding box center [115, 93] width 71 height 9
type textarea "*"
click at [90, 94] on textarea "**********" at bounding box center [115, 93] width 71 height 9
click at [0, 0] on lt-span "****** * *" at bounding box center [0, 0] width 0 height 0
click at [132, 96] on textarea "**********" at bounding box center [115, 93] width 71 height 9
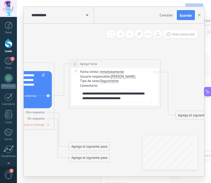
click at [137, 94] on textarea "**********" at bounding box center [115, 95] width 71 height 13
click at [0, 0] on lt-em "**" at bounding box center [0, 0] width 0 height 0
click at [135, 101] on textarea "**********" at bounding box center [115, 95] width 71 height 13
type textarea "**********"
click at [176, 114] on div "Agrega el siguiente paso" at bounding box center [195, 115] width 40 height 8
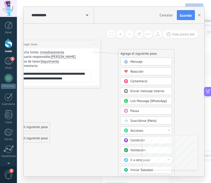
drag, startPoint x: 154, startPoint y: 95, endPoint x: 157, endPoint y: 54, distance: 41.7
click at [157, 54] on div "Agrega el siguiente paso" at bounding box center [146, 54] width 56 height 8
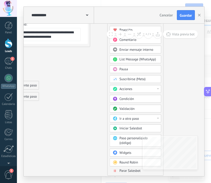
click at [128, 170] on span "Parar Salesbot" at bounding box center [129, 170] width 21 height 4
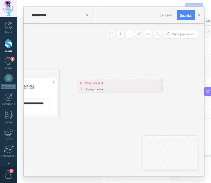
click at [100, 89] on div "Agregar acción" at bounding box center [91, 88] width 25 height 3
click at [100, 89] on button "Conversación marcada como cerrada" at bounding box center [105, 89] width 57 height 8
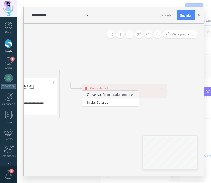
drag, startPoint x: 140, startPoint y: 80, endPoint x: 145, endPoint y: 85, distance: 7.4
click at [145, 85] on div "**********" at bounding box center [124, 88] width 85 height 8
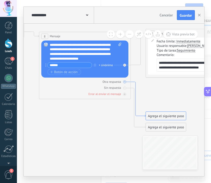
click at [133, 82] on icon at bounding box center [138, 99] width 15 height 35
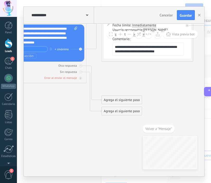
click at [126, 99] on div "Agrega el siguiente paso" at bounding box center [121, 100] width 40 height 8
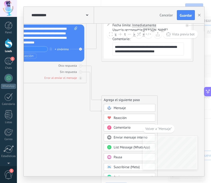
click at [121, 107] on span "Mensaje" at bounding box center [119, 108] width 12 height 4
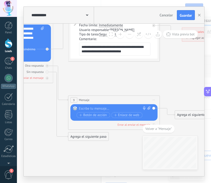
click at [121, 107] on div at bounding box center [113, 108] width 68 height 5
paste div
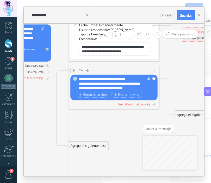
drag, startPoint x: 110, startPoint y: 102, endPoint x: 111, endPoint y: 73, distance: 29.1
click at [111, 73] on div "9 Mensaje ******* (a): Todos los contactos - canales seleccionados Todos los co…" at bounding box center [113, 70] width 91 height 9
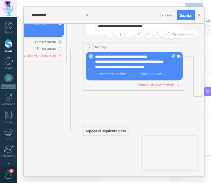
click at [98, 128] on div "Agrega el siguiente paso" at bounding box center [105, 131] width 45 height 8
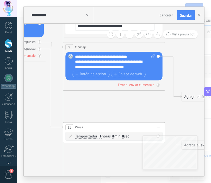
drag, startPoint x: 86, startPoint y: 129, endPoint x: 87, endPoint y: 126, distance: 4.2
click at [87, 126] on div "11 Pausa ***** Iniciar vista previa aquí Cambiar nombre Duplicar Borrar" at bounding box center [113, 126] width 101 height 9
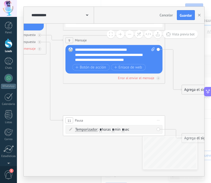
click at [102, 129] on input "*" at bounding box center [100, 130] width 2 height 4
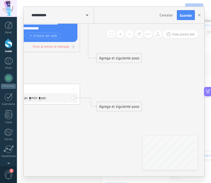
type input "**"
click at [111, 108] on div "Agrega el siguiente paso" at bounding box center [119, 106] width 45 height 8
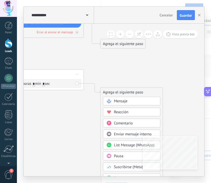
click at [114, 154] on span "Pausa" at bounding box center [118, 155] width 9 height 5
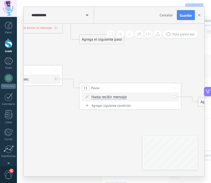
click at [175, 84] on span "Iniciar vista previa aquí Cambiar nombre Duplicar [GEOGRAPHIC_DATA]" at bounding box center [174, 87] width 8 height 7
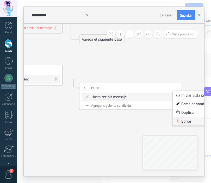
click at [183, 119] on div "Borrar" at bounding box center [197, 121] width 50 height 9
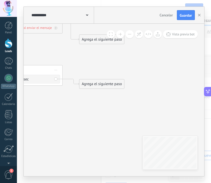
click at [93, 80] on div "Agrega el siguiente paso" at bounding box center [101, 84] width 45 height 8
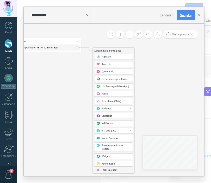
click at [109, 171] on span "Parar Salesbot" at bounding box center [109, 169] width 16 height 3
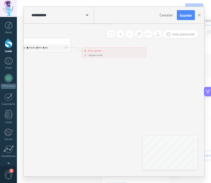
click at [90, 54] on div "Agregar acción" at bounding box center [92, 55] width 19 height 3
click at [90, 54] on button "Conversación marcada como cerrada" at bounding box center [103, 55] width 43 height 6
click at [98, 55] on span "Conversación marcada como cerrada" at bounding box center [103, 55] width 42 height 3
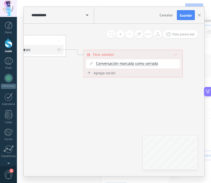
click at [176, 51] on div "**********" at bounding box center [132, 54] width 99 height 9
click at [177, 54] on div "**********" at bounding box center [132, 54] width 99 height 9
click at [175, 54] on icon at bounding box center [175, 54] width 3 height 1
click at [176, 60] on div "Borrar" at bounding box center [184, 62] width 23 height 9
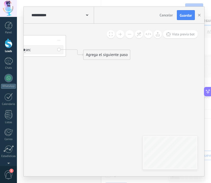
click at [107, 56] on div "Agrega el siguiente paso" at bounding box center [106, 54] width 47 height 9
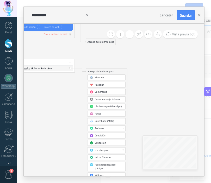
click at [103, 128] on span "Acciones" at bounding box center [99, 128] width 9 height 3
click at [105, 145] on div "Cambiar etapa del lead" at bounding box center [106, 146] width 38 height 6
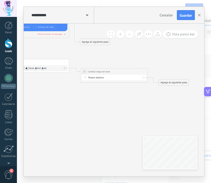
click at [0, 0] on div "Preguntas Resueltas Cotización Enviada Remarketing Documentación Logrado con éx…" at bounding box center [0, 0] width 0 height 0
click at [0, 0] on label "Venta Perdido" at bounding box center [0, 0] width 0 height 0
click at [168, 82] on div "Agrega el siguiente paso" at bounding box center [174, 82] width 30 height 5
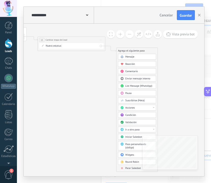
click at [127, 168] on span "Parar Salesbot" at bounding box center [133, 167] width 16 height 3
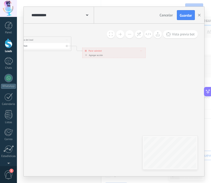
click at [97, 55] on div "Agregar acción" at bounding box center [93, 55] width 19 height 3
click at [97, 55] on button "Conversación marcada como cerrada" at bounding box center [103, 55] width 42 height 6
click at [98, 56] on span "Conversación marcada como cerrada" at bounding box center [102, 55] width 41 height 3
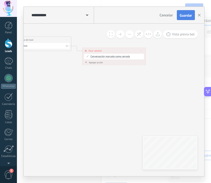
click at [180, 16] on span "Guardar" at bounding box center [185, 16] width 12 height 4
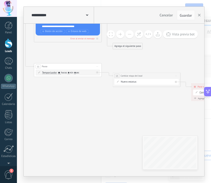
click at [69, 72] on input "*" at bounding box center [69, 72] width 2 height 3
type input "*"
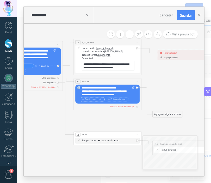
click at [99, 99] on span "Botón de acción" at bounding box center [92, 99] width 20 height 3
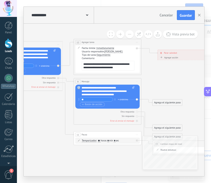
type input "**"
click at [99, 103] on span "Botón de acción" at bounding box center [92, 104] width 20 height 3
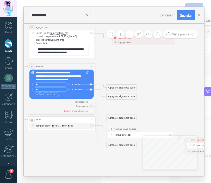
type input "**"
drag, startPoint x: 119, startPoint y: 118, endPoint x: 126, endPoint y: 108, distance: 12.0
click at [126, 108] on div "Agrega el siguiente paso" at bounding box center [127, 105] width 30 height 5
drag, startPoint x: 117, startPoint y: 144, endPoint x: 121, endPoint y: 114, distance: 30.8
click at [121, 114] on div "Agrega el siguiente paso" at bounding box center [127, 114] width 30 height 5
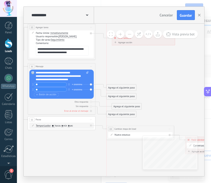
drag, startPoint x: 119, startPoint y: 114, endPoint x: 113, endPoint y: 114, distance: 6.0
click at [113, 114] on div "Agrega el siguiente paso" at bounding box center [121, 113] width 30 height 5
drag, startPoint x: 118, startPoint y: 107, endPoint x: 112, endPoint y: 107, distance: 6.2
click at [112, 107] on div "Agrega el siguiente paso" at bounding box center [121, 105] width 30 height 5
click at [112, 86] on div "Agrega el siguiente paso" at bounding box center [121, 87] width 30 height 5
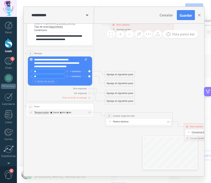
click at [117, 82] on div "Agrega el siguiente paso" at bounding box center [120, 82] width 30 height 5
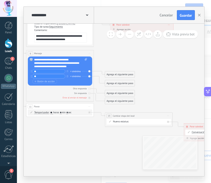
click at [114, 93] on div "Agrega el siguiente paso" at bounding box center [120, 92] width 30 height 5
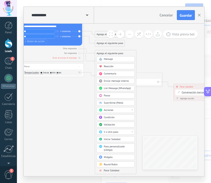
click at [116, 163] on span "Round Robin" at bounding box center [111, 164] width 14 height 3
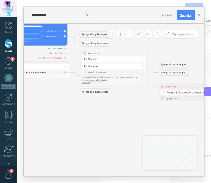
click at [142, 53] on span "Iniciar vista previa aquí Cambiar nombre Duplicar [GEOGRAPHIC_DATA]" at bounding box center [142, 53] width 5 height 5
click at [148, 74] on div "Borrar" at bounding box center [158, 75] width 33 height 6
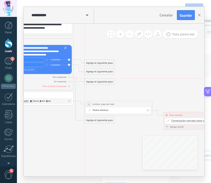
drag, startPoint x: 88, startPoint y: 53, endPoint x: 87, endPoint y: 81, distance: 28.4
click at [87, 81] on div "Agrega el siguiente paso" at bounding box center [99, 81] width 30 height 5
click at [93, 81] on div "Agrega el siguiente paso" at bounding box center [99, 81] width 30 height 5
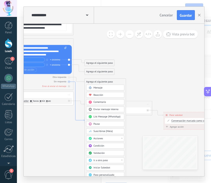
click at [75, 87] on icon at bounding box center [78, 101] width 11 height 39
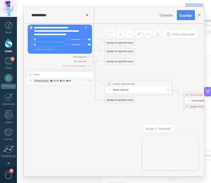
click at [116, 99] on div "Agrega el siguiente paso" at bounding box center [120, 99] width 30 height 5
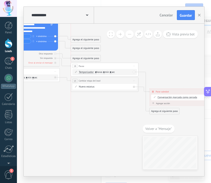
drag, startPoint x: 119, startPoint y: 97, endPoint x: 118, endPoint y: 67, distance: 30.7
click at [118, 67] on div "18 Pausa ***** Iniciar vista previa aquí Cambiar nombre Duplicar Borrar" at bounding box center [104, 66] width 67 height 6
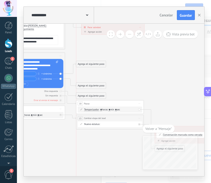
drag, startPoint x: 89, startPoint y: 76, endPoint x: 89, endPoint y: 63, distance: 12.5
click at [89, 63] on div "Agrega el siguiente paso" at bounding box center [91, 63] width 30 height 5
drag, startPoint x: 89, startPoint y: 85, endPoint x: 89, endPoint y: 75, distance: 10.1
click at [89, 75] on div "Agrega el siguiente paso" at bounding box center [91, 73] width 30 height 5
drag, startPoint x: 89, startPoint y: 95, endPoint x: 89, endPoint y: 82, distance: 13.0
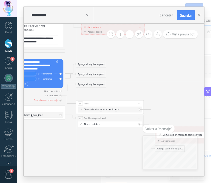
click at [89, 82] on div "Agrega el siguiente paso" at bounding box center [91, 83] width 30 height 5
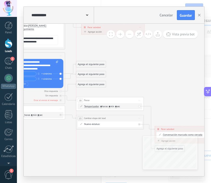
drag, startPoint x: 89, startPoint y: 102, endPoint x: 89, endPoint y: 98, distance: 3.4
click at [89, 98] on div "18 Pausa ***** Iniciar vista previa aquí Cambiar nombre Duplicar Borrar" at bounding box center [109, 100] width 67 height 6
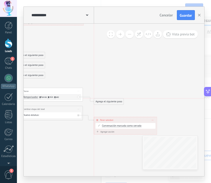
drag, startPoint x: 106, startPoint y: 139, endPoint x: 107, endPoint y: 102, distance: 37.4
click at [107, 102] on div "Agrega el siguiente paso" at bounding box center [109, 101] width 30 height 5
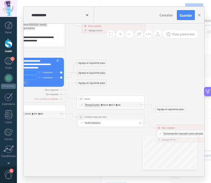
click at [102, 104] on input "*" at bounding box center [102, 105] width 2 height 3
type input "**"
click at [112, 105] on input "*" at bounding box center [111, 105] width 2 height 3
type input "*"
click at [169, 108] on div "Agrega el siguiente paso" at bounding box center [170, 108] width 30 height 5
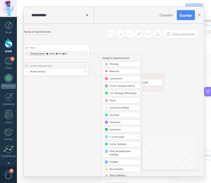
click at [124, 114] on div "Acciones" at bounding box center [123, 114] width 28 height 3
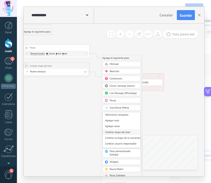
click at [121, 132] on div "Cambiar etapa del lead" at bounding box center [121, 132] width 38 height 6
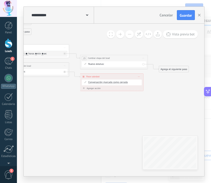
click at [0, 0] on div "Preguntas Resueltas Cotización Enviada Remarketing Documentación Logrado con éx…" at bounding box center [0, 0] width 0 height 0
click at [0, 0] on label "Venta Perdido" at bounding box center [0, 0] width 0 height 0
click at [165, 69] on div "Agrega el siguiente paso" at bounding box center [174, 68] width 30 height 5
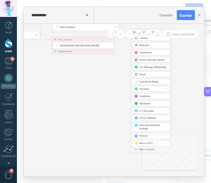
click at [136, 149] on icon at bounding box center [136, 149] width 1 height 2
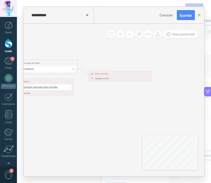
click at [103, 77] on div "Agregar acción Conversación marcada como cerrada Iniciar Salesbot Conversación …" at bounding box center [120, 79] width 60 height 4
click at [103, 80] on div "Agregar acción" at bounding box center [99, 78] width 19 height 3
click at [103, 80] on button "Conversación marcada como cerrada" at bounding box center [109, 78] width 42 height 6
click at [105, 79] on span "Conversación marcada como cerrada" at bounding box center [109, 78] width 41 height 3
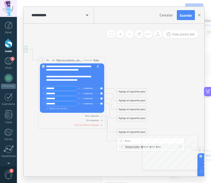
click at [125, 91] on div "Agrega el siguiente paso" at bounding box center [132, 91] width 30 height 5
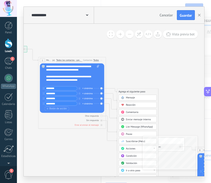
click at [127, 97] on span "Mensaje" at bounding box center [130, 97] width 9 height 3
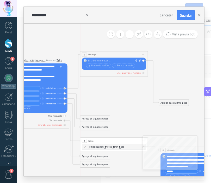
drag, startPoint x: 131, startPoint y: 92, endPoint x: 130, endPoint y: 55, distance: 36.9
click at [130, 55] on div "3 Mensaje ******* (a): Todos los contactos - canales seleccionados Todos los co…" at bounding box center [113, 54] width 67 height 6
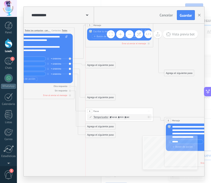
drag, startPoint x: 111, startPoint y: 89, endPoint x: 110, endPoint y: 66, distance: 23.7
click at [110, 66] on div "Agrega el siguiente paso" at bounding box center [101, 64] width 30 height 5
drag, startPoint x: 106, startPoint y: 98, endPoint x: 106, endPoint y: 75, distance: 22.9
click at [106, 75] on div "Agrega el siguiente paso" at bounding box center [101, 72] width 30 height 5
drag, startPoint x: 103, startPoint y: 126, endPoint x: 103, endPoint y: 99, distance: 27.0
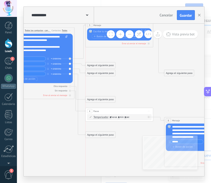
click at [103, 99] on div "Agrega el siguiente paso" at bounding box center [101, 98] width 30 height 5
drag, startPoint x: 103, startPoint y: 134, endPoint x: 102, endPoint y: 82, distance: 51.5
click at [102, 82] on div "Agrega el siguiente paso" at bounding box center [101, 82] width 30 height 5
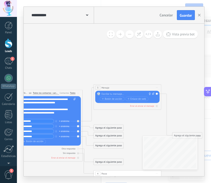
click at [105, 93] on div at bounding box center [126, 93] width 50 height 3
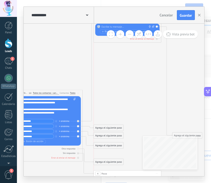
drag, startPoint x: 112, startPoint y: 88, endPoint x: 112, endPoint y: 21, distance: 67.1
click at [112, 21] on div "**********" at bounding box center [114, 91] width 180 height 169
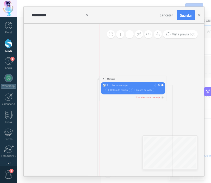
drag, startPoint x: 119, startPoint y: 103, endPoint x: 119, endPoint y: 77, distance: 26.5
click at [119, 77] on div "3 Mensaje ******* (a): Todos los contactos - canales seleccionados Todos los co…" at bounding box center [132, 79] width 67 height 6
click at [119, 85] on div at bounding box center [132, 84] width 50 height 3
paste div
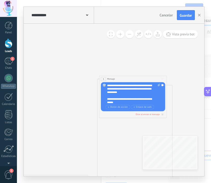
scroll to position [5, 0]
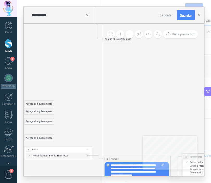
drag, startPoint x: 123, startPoint y: 111, endPoint x: 123, endPoint y: 38, distance: 72.8
click at [123, 38] on div "**********" at bounding box center [114, 100] width 180 height 152
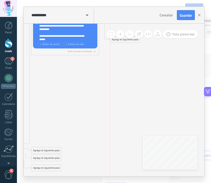
drag, startPoint x: 126, startPoint y: 83, endPoint x: 125, endPoint y: 38, distance: 45.5
click at [125, 38] on div "**********" at bounding box center [114, 100] width 180 height 152
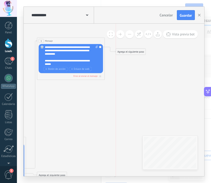
drag, startPoint x: 124, startPoint y: 64, endPoint x: 124, endPoint y: 51, distance: 12.7
click at [124, 51] on div "Agrega el siguiente paso" at bounding box center [131, 51] width 30 height 5
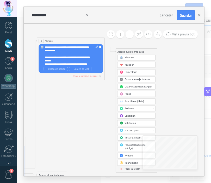
click at [62, 68] on span "Botón de acción" at bounding box center [55, 69] width 20 height 3
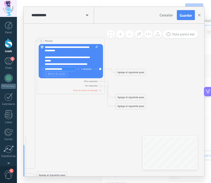
type input "**********"
click at [59, 75] on span "Botón de acción" at bounding box center [55, 74] width 20 height 3
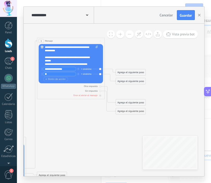
type input "*"
type input "**********"
click at [45, 69] on input "**********" at bounding box center [59, 69] width 32 height 4
type input "**********"
click at [61, 74] on input "**********" at bounding box center [59, 74] width 32 height 4
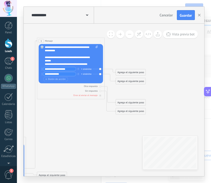
type input "**********"
click at [61, 80] on span "Botón de acción" at bounding box center [55, 79] width 20 height 3
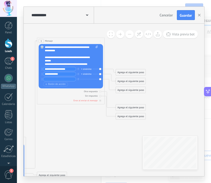
type input "*"
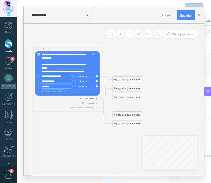
type input "********"
click at [97, 99] on div at bounding box center [96, 98] width 2 height 2
click at [119, 124] on div "Agrega el siguiente paso" at bounding box center [127, 123] width 30 height 5
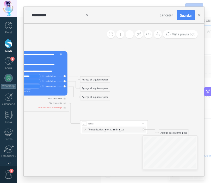
click at [106, 129] on input "*" at bounding box center [105, 129] width 2 height 3
type input "*"
click at [114, 129] on input "*" at bounding box center [113, 129] width 2 height 3
type input "*"
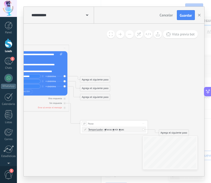
click at [168, 132] on div "Agrega el siguiente paso" at bounding box center [174, 132] width 30 height 5
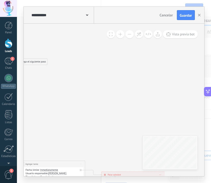
click at [131, 83] on icon at bounding box center [29, 123] width 743 height 468
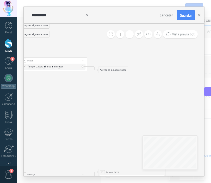
click at [120, 71] on div "Agrega el siguiente paso" at bounding box center [113, 69] width 30 height 5
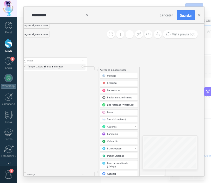
click at [118, 75] on div "Mensaje" at bounding box center [121, 75] width 28 height 3
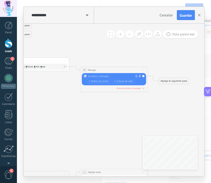
click at [118, 75] on div at bounding box center [113, 76] width 50 height 3
paste div
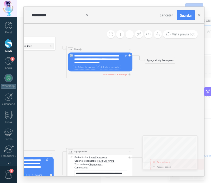
click at [81, 67] on span "Botón de acción" at bounding box center [85, 67] width 20 height 3
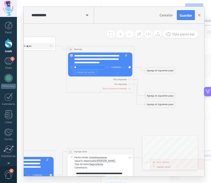
type input "**"
click at [81, 73] on span "Botón de acción" at bounding box center [85, 72] width 20 height 3
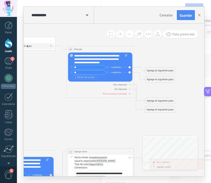
type input "**"
click at [158, 71] on div "Agrega el siguiente paso" at bounding box center [160, 70] width 30 height 5
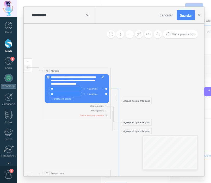
click at [118, 91] on icon at bounding box center [115, 183] width 11 height 188
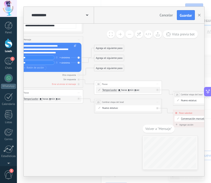
drag, startPoint x: 118, startPoint y: 118, endPoint x: 132, endPoint y: 17, distance: 102.4
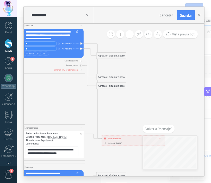
scroll to position [68, 0]
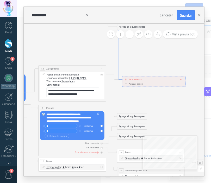
drag, startPoint x: 113, startPoint y: 83, endPoint x: 119, endPoint y: 70, distance: 13.6
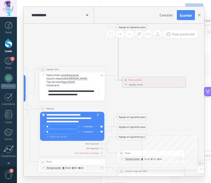
click at [119, 70] on icon at bounding box center [114, 33] width 16 height 96
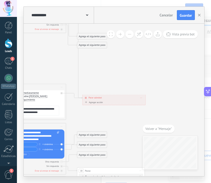
click at [119, 70] on icon at bounding box center [9, 56] width 743 height 486
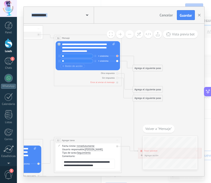
click at [116, 55] on div at bounding box center [117, 56] width 2 height 2
drag, startPoint x: 142, startPoint y: 68, endPoint x: 145, endPoint y: 49, distance: 19.2
click at [145, 49] on div "Agrega el siguiente paso" at bounding box center [150, 48] width 30 height 5
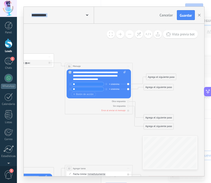
click at [156, 78] on div "Agrega el siguiente paso" at bounding box center [161, 76] width 30 height 5
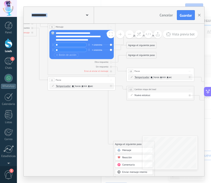
drag, startPoint x: 135, startPoint y: 104, endPoint x: 122, endPoint y: 142, distance: 40.6
click at [122, 142] on div "Agrega el siguiente paso" at bounding box center [133, 143] width 41 height 5
click at [127, 141] on div "Agrega el siguiente paso" at bounding box center [133, 143] width 41 height 5
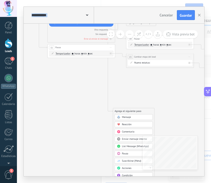
click at [131, 118] on div "Mensaje" at bounding box center [136, 116] width 28 height 3
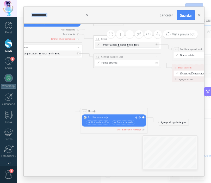
click at [145, 109] on span "Iniciar vista previa aquí Cambiar nombre Duplicar [GEOGRAPHIC_DATA]" at bounding box center [142, 111] width 5 height 5
click at [149, 132] on div "Borrar" at bounding box center [158, 133] width 33 height 6
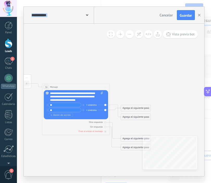
drag, startPoint x: 128, startPoint y: 116, endPoint x: 128, endPoint y: 109, distance: 6.8
click at [128, 114] on div "Agrega el siguiente paso" at bounding box center [136, 116] width 30 height 5
click at [128, 105] on div "Agrega el siguiente paso" at bounding box center [136, 107] width 30 height 5
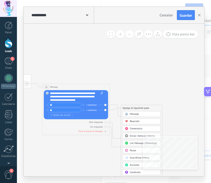
click at [116, 114] on icon at bounding box center [53, 148] width 743 height 468
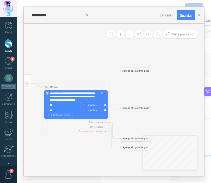
drag, startPoint x: 122, startPoint y: 115, endPoint x: 122, endPoint y: 70, distance: 45.5
click at [122, 70] on div "Agrega el siguiente paso" at bounding box center [136, 70] width 30 height 5
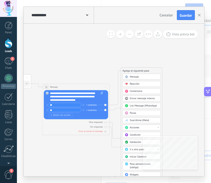
click at [128, 77] on span at bounding box center [126, 76] width 6 height 3
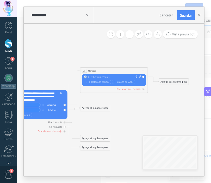
click at [121, 78] on div at bounding box center [113, 76] width 50 height 3
click at [143, 69] on span "Iniciar vista previa aquí Cambiar nombre Duplicar [GEOGRAPHIC_DATA]" at bounding box center [142, 70] width 5 height 5
click at [147, 92] on div "Borrar" at bounding box center [158, 93] width 33 height 6
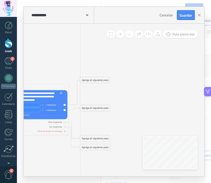
drag, startPoint x: 95, startPoint y: 117, endPoint x: 95, endPoint y: 80, distance: 36.7
click at [95, 80] on div "Agrega el siguiente paso" at bounding box center [95, 79] width 30 height 5
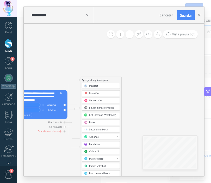
click at [102, 137] on div "Acciones" at bounding box center [103, 136] width 28 height 3
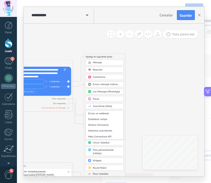
click at [135, 121] on icon at bounding box center [16, 125] width 743 height 468
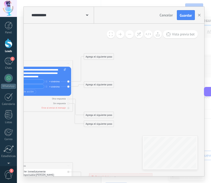
click at [111, 58] on div "Agrega el siguiente paso" at bounding box center [99, 56] width 30 height 5
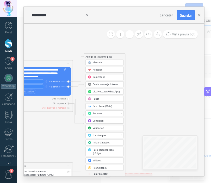
click at [109, 135] on div "Ir a otro paso" at bounding box center [107, 135] width 28 height 3
click at [101, 141] on div "3: Mensaje" at bounding box center [105, 141] width 38 height 6
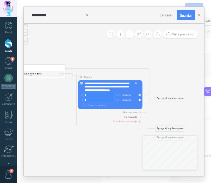
click at [162, 99] on div "Agrega el siguiente paso" at bounding box center [170, 97] width 30 height 5
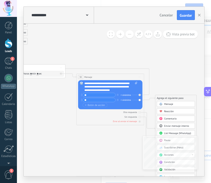
click at [165, 102] on span "Mensaje" at bounding box center [168, 103] width 9 height 3
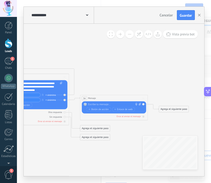
click at [112, 106] on div at bounding box center [113, 104] width 50 height 3
click at [116, 105] on div at bounding box center [113, 104] width 50 height 3
paste div
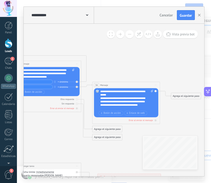
click at [154, 84] on span "Iniciar vista previa aquí Cambiar nombre Duplicar Borrar" at bounding box center [155, 84] width 5 height 5
click at [168, 108] on div "Borrar" at bounding box center [170, 107] width 33 height 6
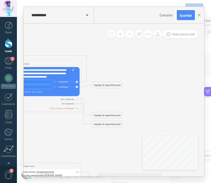
click at [111, 87] on div "Agrega el siguiente paso" at bounding box center [107, 84] width 30 height 5
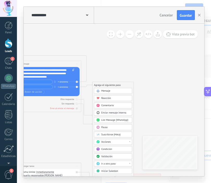
click at [108, 127] on div "Pausa" at bounding box center [115, 127] width 28 height 3
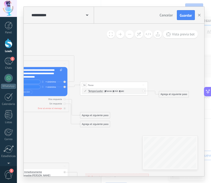
click at [143, 83] on span "Iniciar vista previa aquí Cambiar nombre Duplicar Borrar" at bounding box center [142, 84] width 5 height 5
click at [147, 104] on div "Borrar" at bounding box center [158, 107] width 33 height 6
click at [95, 88] on div "Agrega el siguiente paso" at bounding box center [95, 84] width 30 height 5
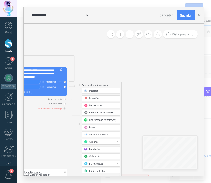
click at [99, 92] on div "Mensaje" at bounding box center [103, 90] width 28 height 3
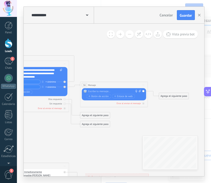
click at [99, 92] on div at bounding box center [113, 91] width 50 height 3
paste div
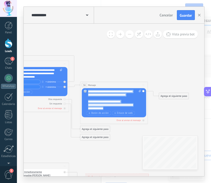
scroll to position [0, 0]
drag, startPoint x: 116, startPoint y: 109, endPoint x: 73, endPoint y: 88, distance: 47.9
copy div "**********"
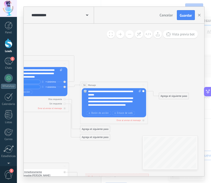
click at [125, 69] on icon at bounding box center [12, 125] width 743 height 468
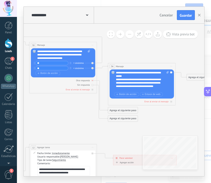
click at [91, 80] on div at bounding box center [92, 80] width 2 height 2
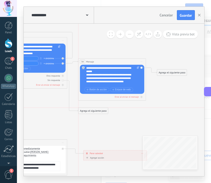
drag, startPoint x: 103, startPoint y: 114, endPoint x: 103, endPoint y: 109, distance: 4.5
click at [103, 109] on div "Agrega el siguiente paso" at bounding box center [93, 110] width 30 height 5
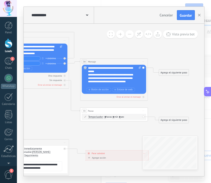
click at [105, 117] on input "*" at bounding box center [105, 117] width 2 height 3
type input "**"
click at [115, 116] on input "*" at bounding box center [115, 117] width 2 height 3
type input "*"
click at [165, 74] on div "Agrega el siguiente paso" at bounding box center [174, 72] width 30 height 5
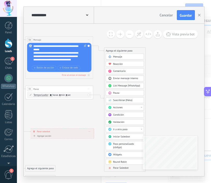
click at [130, 107] on div "Acciones" at bounding box center [127, 107] width 28 height 3
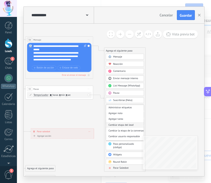
click at [126, 125] on div "Cambiar etapa del lead" at bounding box center [125, 125] width 38 height 6
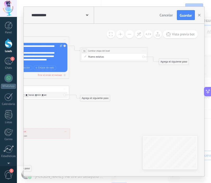
click at [0, 0] on div "Preguntas Resueltas Cotización Enviada Remarketing Documentación Logrado con éx…" at bounding box center [0, 0] width 0 height 0
click at [0, 0] on label "Venta Perdido" at bounding box center [0, 0] width 0 height 0
click at [166, 62] on div "Agrega el siguiente paso" at bounding box center [174, 61] width 30 height 5
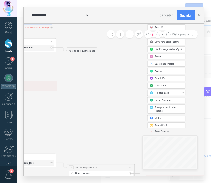
click at [161, 132] on span "Parar Salesbot" at bounding box center [162, 131] width 16 height 3
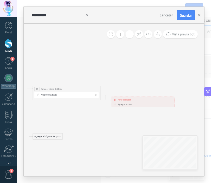
click at [128, 103] on div "Agregar acción" at bounding box center [122, 104] width 19 height 3
click at [128, 103] on button "Conversación marcada como cerrada" at bounding box center [132, 104] width 42 height 6
click at [132, 104] on span "Conversación marcada como cerrada" at bounding box center [131, 104] width 41 height 3
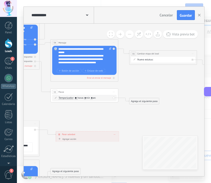
click at [143, 102] on div "Agrega el siguiente paso" at bounding box center [144, 100] width 30 height 5
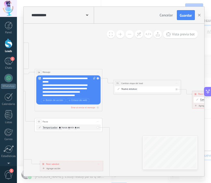
click at [97, 120] on span "Iniciar vista previa aquí Cambiar nombre Duplicar [GEOGRAPHIC_DATA]" at bounding box center [97, 121] width 5 height 5
click at [107, 144] on div "Borrar" at bounding box center [112, 143] width 33 height 6
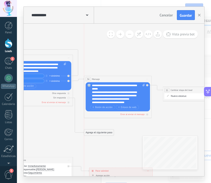
drag, startPoint x: 100, startPoint y: 67, endPoint x: 100, endPoint y: 130, distance: 63.4
click at [100, 130] on div "Agrega el siguiente paso" at bounding box center [99, 132] width 30 height 5
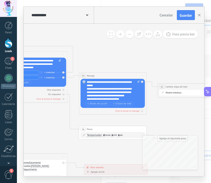
click at [105, 134] on span ": * horas * min * sec" at bounding box center [111, 134] width 21 height 3
click at [105, 135] on input "*" at bounding box center [104, 135] width 2 height 3
type input "*"
click at [102, 142] on icon at bounding box center [11, 116] width 743 height 468
click at [113, 135] on input "*" at bounding box center [112, 135] width 2 height 3
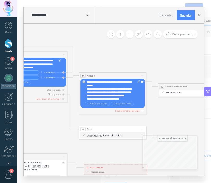
type input "*"
click at [116, 129] on div "38 Pausa ***** Iniciar vista previa aquí Cambiar nombre Duplicar [GEOGRAPHIC_DA…" at bounding box center [112, 128] width 67 height 6
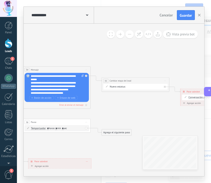
click at [119, 130] on div "Agrega el siguiente paso" at bounding box center [117, 131] width 30 height 5
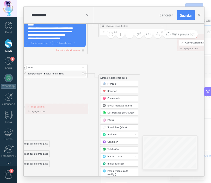
click at [119, 134] on div "Acciones" at bounding box center [121, 134] width 28 height 3
click at [119, 150] on div "Cambiar etapa del lead" at bounding box center [119, 152] width 38 height 6
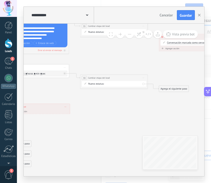
click at [0, 0] on div "Preguntas Resueltas Cotización Enviada Remarketing Documentación Logrado con éx…" at bounding box center [0, 0] width 0 height 0
click at [0, 0] on label "Venta Perdido" at bounding box center [0, 0] width 0 height 0
click at [166, 88] on div "Agrega el siguiente paso" at bounding box center [174, 88] width 30 height 5
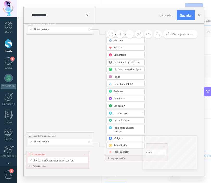
click at [123, 151] on span "Parar Salesbot" at bounding box center [122, 151] width 16 height 3
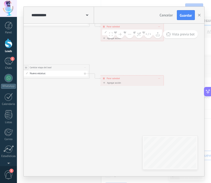
click at [115, 82] on div "Agregar acción" at bounding box center [111, 82] width 19 height 3
click at [115, 82] on button "Conversación marcada como cerrada" at bounding box center [121, 83] width 42 height 6
click at [116, 83] on span "Conversación marcada como cerrada" at bounding box center [120, 82] width 41 height 3
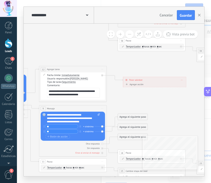
click at [126, 128] on div "Agrega el siguiente paso" at bounding box center [133, 126] width 30 height 5
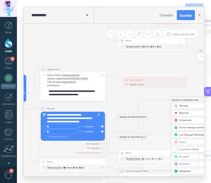
drag, startPoint x: 127, startPoint y: 127, endPoint x: 180, endPoint y: 100, distance: 59.1
click at [180, 100] on div "Agrega el siguiente paso" at bounding box center [190, 99] width 41 height 5
click at [180, 107] on span "Mensaje" at bounding box center [183, 105] width 9 height 3
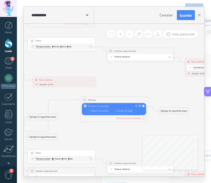
click at [121, 105] on div at bounding box center [113, 106] width 50 height 3
paste div
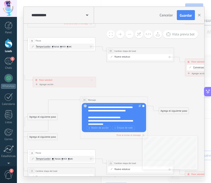
scroll to position [16, 0]
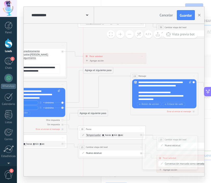
drag, startPoint x: 87, startPoint y: 94, endPoint x: 92, endPoint y: 70, distance: 25.0
click at [92, 70] on div "Agrega el siguiente paso" at bounding box center [98, 70] width 30 height 5
drag, startPoint x: 93, startPoint y: 112, endPoint x: 94, endPoint y: 118, distance: 6.5
click at [94, 118] on div "Agrega el siguiente paso" at bounding box center [93, 119] width 30 height 5
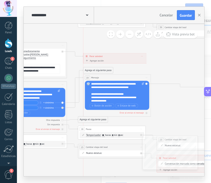
drag, startPoint x: 136, startPoint y: 74, endPoint x: 88, endPoint y: 76, distance: 47.9
click at [88, 76] on div "19" at bounding box center [87, 78] width 5 height 4
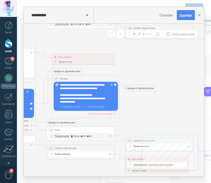
drag, startPoint x: 181, startPoint y: 87, endPoint x: 128, endPoint y: 87, distance: 53.0
click at [128, 87] on div "Agrega el siguiente paso" at bounding box center [140, 87] width 30 height 5
click at [138, 87] on div "Agrega el siguiente paso" at bounding box center [140, 87] width 30 height 5
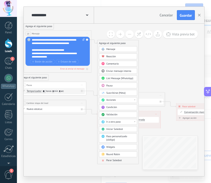
click at [114, 100] on span "Acciones" at bounding box center [110, 99] width 9 height 3
click at [114, 116] on div "Cambiar etapa del lead" at bounding box center [118, 117] width 38 height 6
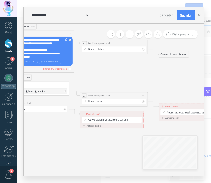
click at [0, 0] on div "Preguntas Resueltas Cotización Enviada Remarketing Documentación Logrado con éx…" at bounding box center [0, 0] width 0 height 0
click at [0, 0] on label "Venta Perdido" at bounding box center [0, 0] width 0 height 0
click at [170, 55] on div "Agrega el siguiente paso" at bounding box center [174, 53] width 30 height 5
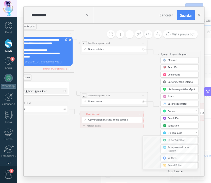
click at [167, 172] on span "Parar Salesbot" at bounding box center [175, 171] width 16 height 3
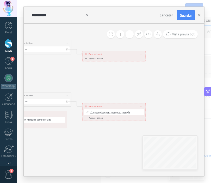
click at [98, 57] on div "Agregar acción" at bounding box center [93, 58] width 19 height 3
click at [98, 57] on button "Conversación marcada como cerrada" at bounding box center [103, 59] width 42 height 6
click at [102, 58] on span "Conversación marcada como cerrada" at bounding box center [102, 58] width 41 height 3
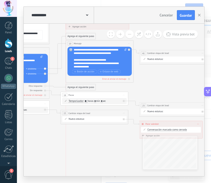
drag, startPoint x: 84, startPoint y: 87, endPoint x: 90, endPoint y: 87, distance: 5.7
click at [90, 87] on div "Agrega el siguiente paso" at bounding box center [81, 86] width 30 height 5
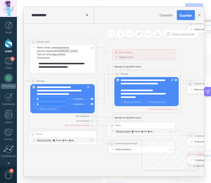
click at [116, 66] on div "Agrega el siguiente paso" at bounding box center [128, 66] width 30 height 5
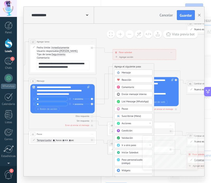
click at [128, 145] on span "Ir a otro paso" at bounding box center [128, 145] width 14 height 3
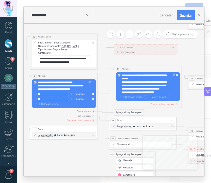
click at [94, 110] on div "Otra respuesta" at bounding box center [64, 110] width 64 height 3
click at [94, 110] on div at bounding box center [93, 111] width 2 height 2
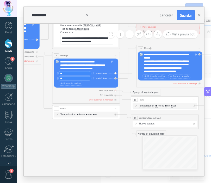
click at [116, 91] on icon at bounding box center [115, 90] width 1 height 1
click at [190, 17] on span "Guardar" at bounding box center [185, 16] width 12 height 4
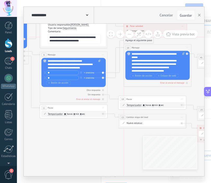
drag, startPoint x: 132, startPoint y: 133, endPoint x: 133, endPoint y: 39, distance: 93.3
click at [133, 39] on div "Agrega el siguiente paso" at bounding box center [139, 39] width 30 height 5
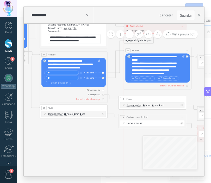
click at [136, 49] on span "Mensaje" at bounding box center [135, 50] width 8 height 3
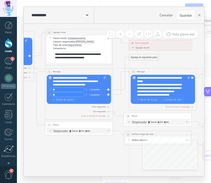
drag, startPoint x: 147, startPoint y: 66, endPoint x: 146, endPoint y: 69, distance: 3.5
click at [146, 69] on div "19 Mensaje ******* (a): Todos los contactos - canales seleccionados Todos los c…" at bounding box center [162, 71] width 67 height 6
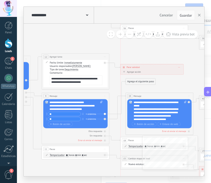
drag, startPoint x: 142, startPoint y: 64, endPoint x: 138, endPoint y: 64, distance: 4.2
click at [138, 64] on div "**********" at bounding box center [151, 67] width 63 height 6
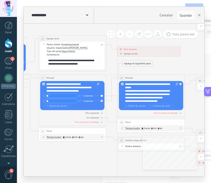
drag, startPoint x: 140, startPoint y: 77, endPoint x: 136, endPoint y: 77, distance: 3.9
click at [136, 77] on div "19 Mensaje ******* (a): Todos los contactos - canales seleccionados Todos los c…" at bounding box center [150, 78] width 67 height 6
drag, startPoint x: 136, startPoint y: 62, endPoint x: 132, endPoint y: 64, distance: 4.9
click at [132, 64] on div "Agrega el siguiente paso" at bounding box center [132, 65] width 30 height 5
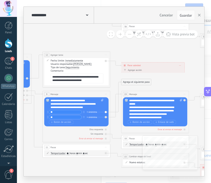
click at [136, 81] on div "Agrega el siguiente paso" at bounding box center [136, 81] width 30 height 5
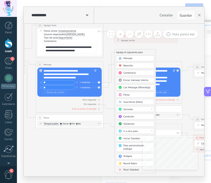
click at [133, 130] on span "Ir a otro paso" at bounding box center [130, 130] width 14 height 3
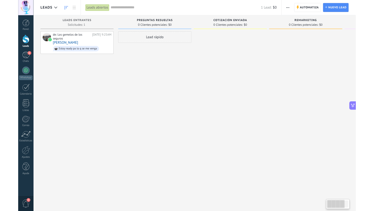
scroll to position [68, 0]
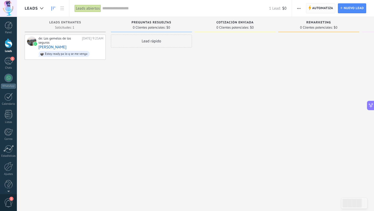
click at [210, 10] on span "Automatiza" at bounding box center [322, 8] width 21 height 9
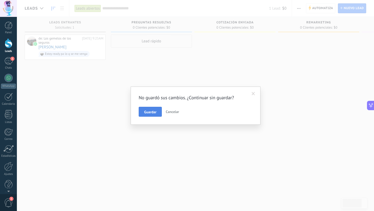
click at [155, 112] on span "Guardar" at bounding box center [150, 112] width 12 height 4
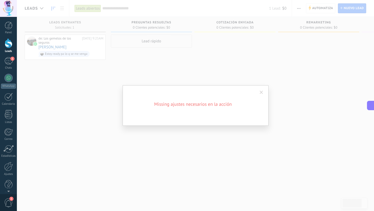
click at [210, 92] on span at bounding box center [261, 93] width 3 height 4
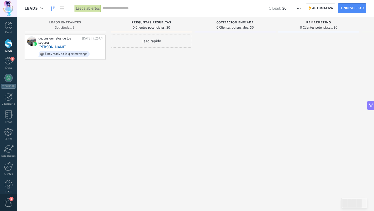
click at [210, 3] on div "Automatiza Nueva difusión Editar embudo Editar el diseño de la tarjeta Importar…" at bounding box center [333, 8] width 82 height 17
click at [210, 10] on span "Automatiza" at bounding box center [322, 8] width 21 height 9
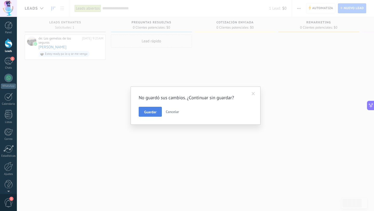
click at [154, 112] on span "Guardar" at bounding box center [150, 112] width 12 height 4
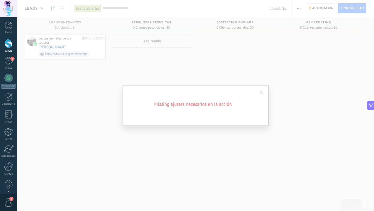
click at [210, 89] on span at bounding box center [261, 92] width 9 height 9
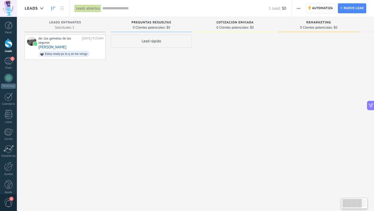
click at [312, 9] on span "Automatiza Automatiza" at bounding box center [321, 8] width 30 height 10
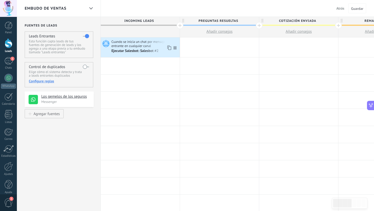
click at [169, 47] on icon at bounding box center [168, 47] width 5 height 7
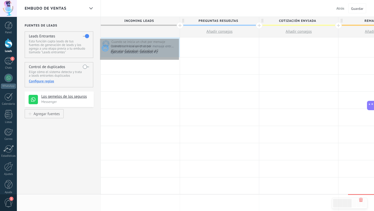
click at [178, 37] on div "Cuando se inicia un chat por mensaje entrante en cualquier canal Ejecutar Sales…" at bounding box center [140, 47] width 79 height 20
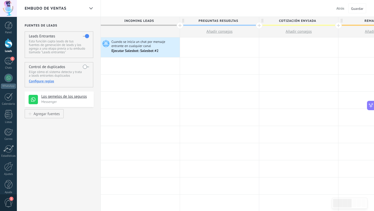
click at [140, 49] on div "Ejecutar Salesbot: Salesbot #2" at bounding box center [136, 51] width 48 height 5
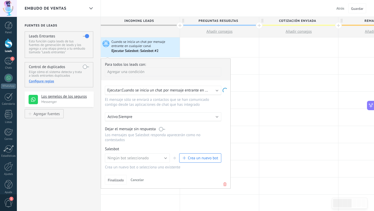
click at [140, 49] on div "Ejecutar Salesbot: Salesbot #2" at bounding box center [136, 51] width 48 height 5
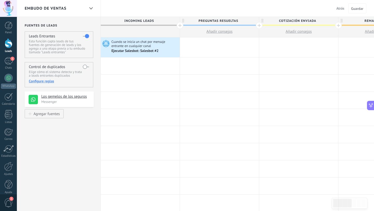
click at [140, 49] on div "Ejecutar Salesbot: Salesbot #2" at bounding box center [136, 51] width 48 height 5
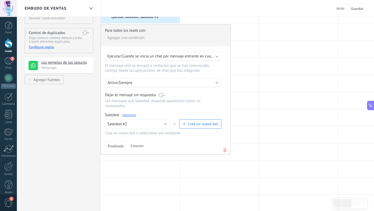
scroll to position [35, 0]
click at [120, 146] on span "Finalizado" at bounding box center [116, 146] width 16 height 4
click at [120, 147] on span "Finalizado" at bounding box center [116, 146] width 16 height 4
click at [152, 123] on button "Salesbot #2" at bounding box center [137, 123] width 65 height 9
click at [132, 117] on link "Gestionar" at bounding box center [129, 114] width 14 height 4
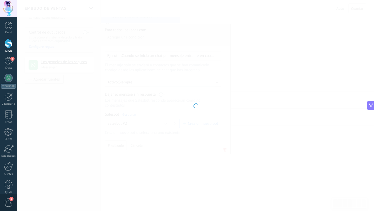
type input "**********"
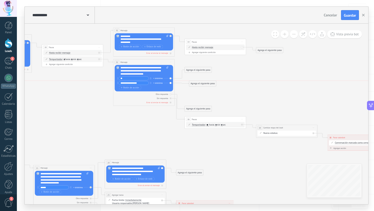
drag, startPoint x: 189, startPoint y: 77, endPoint x: 194, endPoint y: 82, distance: 6.8
click at [194, 82] on div "Agrega el siguiente paso" at bounding box center [202, 83] width 27 height 5
drag, startPoint x: 192, startPoint y: 69, endPoint x: 198, endPoint y: 72, distance: 6.2
click at [198, 72] on div "Agrega el siguiente paso" at bounding box center [202, 72] width 27 height 5
drag, startPoint x: 198, startPoint y: 72, endPoint x: 194, endPoint y: 72, distance: 3.4
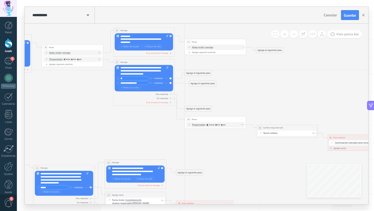
click at [194, 72] on div "Agrega el siguiente paso" at bounding box center [198, 72] width 27 height 5
drag, startPoint x: 197, startPoint y: 82, endPoint x: 193, endPoint y: 82, distance: 3.6
click at [193, 82] on div "Agrega el siguiente paso" at bounding box center [198, 83] width 27 height 5
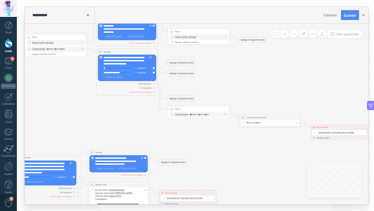
click at [154, 84] on icon at bounding box center [153, 84] width 1 height 0
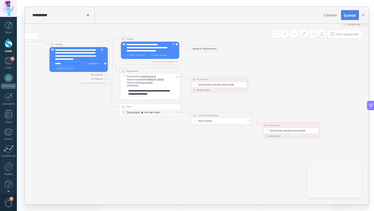
click at [348, 14] on span "Guardar" at bounding box center [350, 16] width 12 height 4
click at [334, 14] on span "Cancelar" at bounding box center [330, 15] width 13 height 5
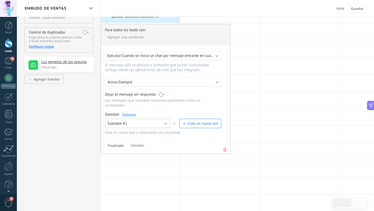
click at [163, 126] on button "Salesbot #2" at bounding box center [137, 123] width 65 height 9
click at [140, 134] on span "Salesbot #4" at bounding box center [135, 132] width 66 height 5
click at [129, 116] on link "Gestionar" at bounding box center [129, 114] width 14 height 4
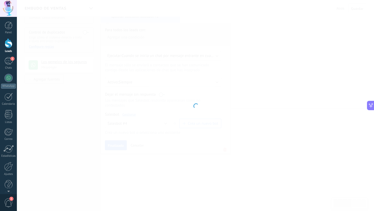
type input "**********"
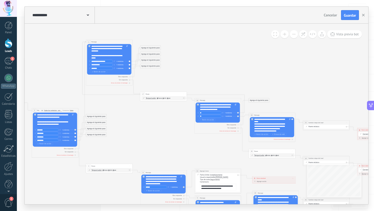
drag, startPoint x: 178, startPoint y: 95, endPoint x: 150, endPoint y: 87, distance: 28.7
click at [150, 87] on icon at bounding box center [203, 149] width 514 height 336
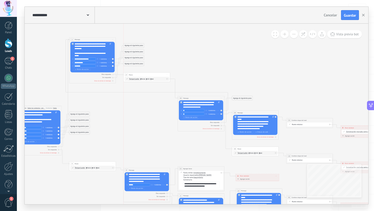
drag, startPoint x: 151, startPoint y: 90, endPoint x: 151, endPoint y: 73, distance: 16.9
click at [151, 73] on div "27 Pausa ***** Iniciar vista previa aquí Cambiar nombre Duplicar [GEOGRAPHIC_DA…" at bounding box center [147, 75] width 47 height 4
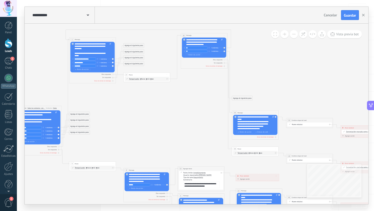
drag, startPoint x: 190, startPoint y: 96, endPoint x: 193, endPoint y: 34, distance: 62.7
click at [193, 34] on div "30 Mensaje ******* (a): Todos los contactos - canales seleccionados Todos los c…" at bounding box center [204, 35] width 47 height 4
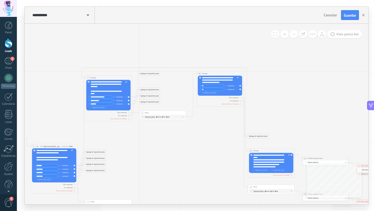
drag, startPoint x: 152, startPoint y: 83, endPoint x: 152, endPoint y: 72, distance: 10.9
click at [152, 72] on div "Agrega el siguiente paso" at bounding box center [150, 73] width 21 height 4
click at [152, 113] on div "Acciones" at bounding box center [155, 113] width 19 height 2
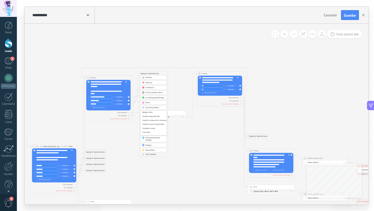
click at [136, 139] on icon at bounding box center [202, 181] width 514 height 336
click at [153, 74] on div "Agrega el siguiente paso" at bounding box center [150, 73] width 21 height 4
click at [153, 127] on span "Ir a otro paso" at bounding box center [151, 128] width 10 height 2
click at [149, 136] on div "30: Mensaje" at bounding box center [154, 136] width 26 height 4
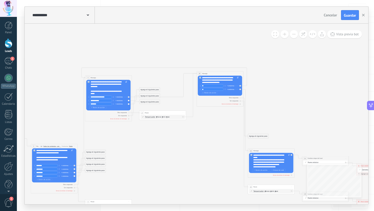
click at [156, 89] on div "Agrega el siguiente paso" at bounding box center [150, 90] width 21 height 4
click at [137, 88] on icon at bounding box center [202, 181] width 514 height 336
click at [142, 89] on div "Agrega el siguiente paso" at bounding box center [150, 90] width 21 height 4
click at [149, 142] on div "Ir a otro paso" at bounding box center [154, 144] width 26 height 4
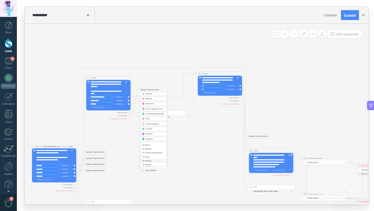
click at [149, 161] on div "30: Mensaje" at bounding box center [154, 161] width 26 height 4
click at [143, 95] on div "Agrega el siguiente paso" at bounding box center [150, 96] width 21 height 4
click at [153, 148] on div "Ir a otro paso" at bounding box center [154, 150] width 26 height 4
click at [154, 166] on div "30: Mensaje" at bounding box center [154, 167] width 26 height 4
drag, startPoint x: 149, startPoint y: 101, endPoint x: 147, endPoint y: 106, distance: 5.4
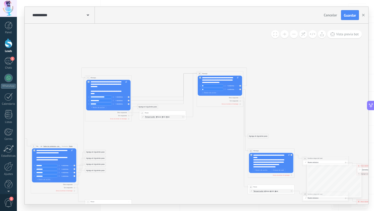
click at [147, 106] on div "Agrega el siguiente paso" at bounding box center [148, 107] width 21 height 4
click at [130, 112] on div "Otra respuesta" at bounding box center [108, 112] width 44 height 2
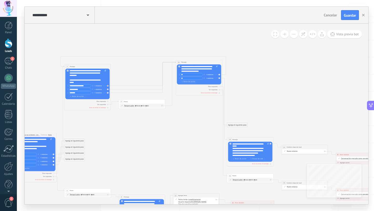
click at [108, 86] on div at bounding box center [108, 86] width 2 height 2
click at [108, 88] on div at bounding box center [108, 88] width 3 height 3
click at [109, 93] on div at bounding box center [108, 92] width 3 height 3
drag, startPoint x: 129, startPoint y: 112, endPoint x: 130, endPoint y: 79, distance: 33.6
click at [130, 79] on div "Agrega el siguiente paso" at bounding box center [129, 79] width 21 height 4
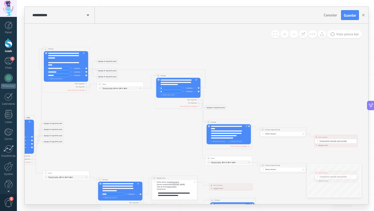
drag, startPoint x: 169, startPoint y: 44, endPoint x: 170, endPoint y: 75, distance: 30.7
click at [170, 75] on div "30 Mensaje ******* (a): Todos los contactos - canales seleccionados Todos los c…" at bounding box center [178, 76] width 47 height 4
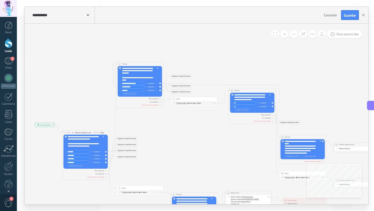
drag, startPoint x: 118, startPoint y: 72, endPoint x: 117, endPoint y: 63, distance: 9.1
click at [117, 63] on div "3 Mensaje ******* (a): Todos los contactos - canales seleccionados Todos los co…" at bounding box center [140, 85] width 47 height 46
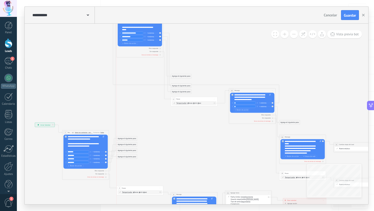
drag, startPoint x: 118, startPoint y: 62, endPoint x: 118, endPoint y: 12, distance: 50.4
click at [118, 12] on div "**********" at bounding box center [197, 106] width 344 height 198
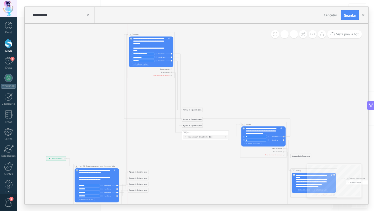
drag, startPoint x: 139, startPoint y: 47, endPoint x: 138, endPoint y: 34, distance: 13.0
click at [138, 34] on div "3 Mensaje ******* (a): Todos los contactos - canales seleccionados Todos los co…" at bounding box center [151, 34] width 47 height 4
drag, startPoint x: 192, startPoint y: 109, endPoint x: 189, endPoint y: 38, distance: 71.0
click at [189, 38] on div "Agrega el siguiente paso" at bounding box center [189, 39] width 21 height 4
drag, startPoint x: 199, startPoint y: 119, endPoint x: 197, endPoint y: 47, distance: 71.8
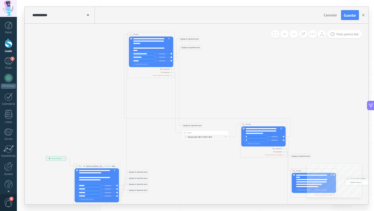
click at [197, 47] on div "Agrega el siguiente paso" at bounding box center [191, 48] width 21 height 4
click at [196, 47] on div "Agrega el siguiente paso" at bounding box center [189, 47] width 21 height 4
drag, startPoint x: 194, startPoint y: 125, endPoint x: 191, endPoint y: 53, distance: 72.1
click at [191, 53] on div "Agrega el siguiente paso" at bounding box center [189, 53] width 21 height 4
drag, startPoint x: 206, startPoint y: 132, endPoint x: 205, endPoint y: 70, distance: 62.4
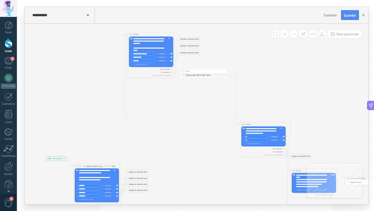
click at [205, 70] on div "27 Pausa ***** Iniciar vista previa aquí Cambiar nombre Duplicar Borrar" at bounding box center [204, 71] width 47 height 4
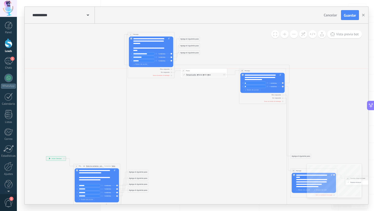
drag, startPoint x: 257, startPoint y: 124, endPoint x: 256, endPoint y: 71, distance: 53.0
click at [256, 71] on div "30 Mensaje ******* (a): Todos los contactos - canales seleccionados Todos los c…" at bounding box center [262, 71] width 47 height 4
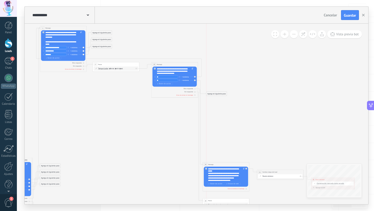
drag, startPoint x: 218, startPoint y: 148, endPoint x: 222, endPoint y: 91, distance: 57.1
click at [222, 92] on div "Agrega el siguiente paso" at bounding box center [217, 94] width 21 height 4
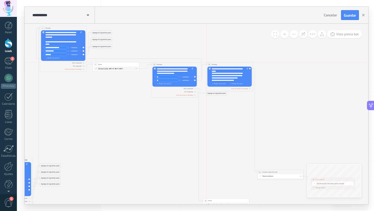
drag, startPoint x: 226, startPoint y: 164, endPoint x: 229, endPoint y: 65, distance: 99.4
click at [229, 65] on div "34 Mensaje ******* (a): Todos los contactos - canales seleccionados Todos los c…" at bounding box center [230, 64] width 47 height 4
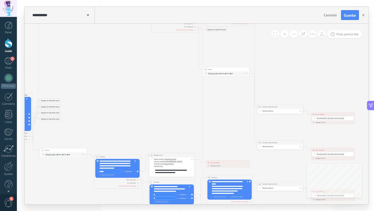
drag, startPoint x: 221, startPoint y: 134, endPoint x: 220, endPoint y: 68, distance: 66.3
click at [220, 68] on div "38 Pausa ***** Iniciar vista previa aquí Cambiar nombre Duplicar Borrar" at bounding box center [226, 69] width 47 height 4
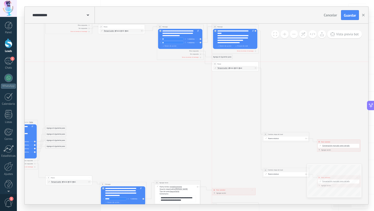
drag, startPoint x: 227, startPoint y: 95, endPoint x: 230, endPoint y: 62, distance: 33.2
click at [230, 62] on div "38 Pausa ***** Iniciar vista previa aquí Cambiar nombre Duplicar Borrar" at bounding box center [235, 64] width 47 height 4
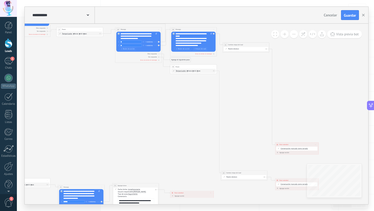
drag, startPoint x: 232, startPoint y: 135, endPoint x: 234, endPoint y: 43, distance: 92.3
click at [234, 43] on div "**********" at bounding box center [246, 45] width 47 height 4
drag, startPoint x: 299, startPoint y: 144, endPoint x: 304, endPoint y: 49, distance: 95.3
click at [303, 49] on div "**********" at bounding box center [300, 49] width 43 height 4
drag, startPoint x: 247, startPoint y: 171, endPoint x: 249, endPoint y: 66, distance: 105.0
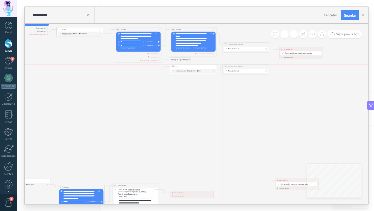
click at [249, 66] on div "**********" at bounding box center [246, 66] width 47 height 4
drag, startPoint x: 293, startPoint y: 179, endPoint x: 297, endPoint y: 68, distance: 110.6
click at [297, 68] on div "**********" at bounding box center [301, 70] width 43 height 4
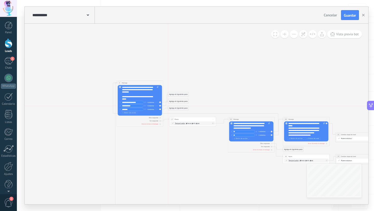
drag, startPoint x: 178, startPoint y: 86, endPoint x: 177, endPoint y: 108, distance: 21.9
click at [177, 108] on div "Agrega el siguiente paso" at bounding box center [178, 108] width 21 height 4
click at [179, 101] on div "Agrega el siguiente paso" at bounding box center [178, 101] width 21 height 4
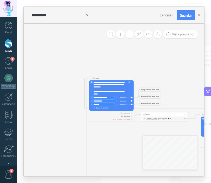
click at [156, 88] on div "Agrega el siguiente paso" at bounding box center [149, 89] width 21 height 4
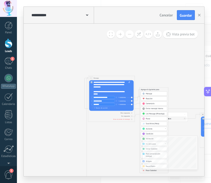
click at [155, 92] on div "Mensaje" at bounding box center [153, 94] width 26 height 4
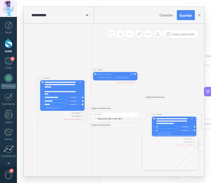
drag, startPoint x: 123, startPoint y: 89, endPoint x: 126, endPoint y: 70, distance: 19.7
click at [126, 70] on div "50 Mensaje ******* (a): Todos los contactos - canales seleccionados Todos los c…" at bounding box center [115, 70] width 47 height 4
drag, startPoint x: 96, startPoint y: 106, endPoint x: 105, endPoint y: 89, distance: 20.0
click at [105, 89] on div "Agrega el siguiente paso" at bounding box center [110, 90] width 21 height 4
drag, startPoint x: 103, startPoint y: 124, endPoint x: 113, endPoint y: 94, distance: 32.1
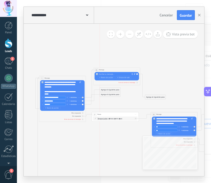
click at [113, 94] on div "Agrega el siguiente paso" at bounding box center [110, 95] width 21 height 4
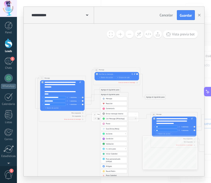
click at [114, 73] on div "Reemplazar Quitar Convertir a mensaje de voz Arrastre la imagen aquí para adjun…" at bounding box center [116, 76] width 44 height 8
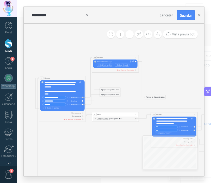
drag, startPoint x: 114, startPoint y: 69, endPoint x: 113, endPoint y: 58, distance: 11.7
click at [113, 56] on div "50 Mensaje ******* (a): Todos los contactos - canales seleccionados Todos los c…" at bounding box center [115, 57] width 47 height 4
click at [113, 60] on div at bounding box center [114, 61] width 35 height 2
paste div
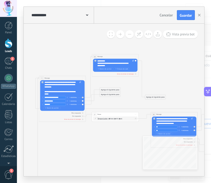
click at [113, 89] on div "Agrega el siguiente paso" at bounding box center [110, 90] width 21 height 4
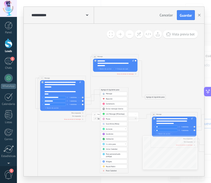
click at [115, 144] on span "Ir a otro paso" at bounding box center [111, 144] width 10 height 2
click at [114, 156] on div "50: Mensaje" at bounding box center [114, 156] width 26 height 4
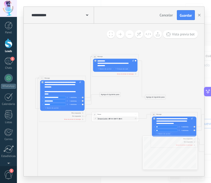
click at [107, 93] on div "Agrega el siguiente paso" at bounding box center [110, 95] width 21 height 4
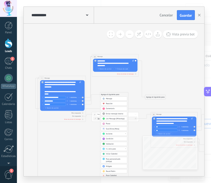
click at [114, 148] on span "Ir a otro paso" at bounding box center [111, 149] width 10 height 2
click at [114, 159] on div "50: Mensaje" at bounding box center [114, 159] width 26 height 4
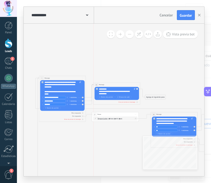
drag, startPoint x: 127, startPoint y: 56, endPoint x: 128, endPoint y: 84, distance: 28.1
click at [128, 84] on div "50 Mensaje ******* (a): Todos los contactos - canales seleccionados Todos los c…" at bounding box center [116, 84] width 47 height 4
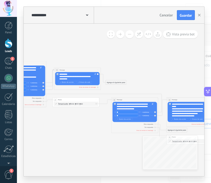
click at [110, 81] on div "Agrega el siguiente paso" at bounding box center [116, 82] width 21 height 4
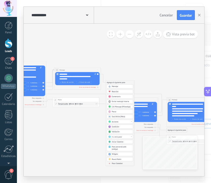
click at [115, 86] on span "Mensaje" at bounding box center [115, 86] width 6 height 2
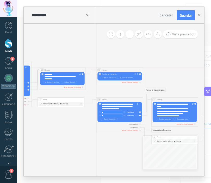
drag, startPoint x: 115, startPoint y: 81, endPoint x: 121, endPoint y: 68, distance: 14.3
click at [121, 68] on div "53 Mensaje ******* (a): Todos los contactos - canales seleccionados Todos los c…" at bounding box center [119, 70] width 47 height 4
click at [118, 74] on div at bounding box center [119, 74] width 35 height 2
paste div
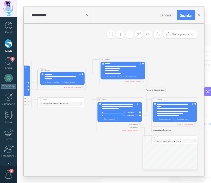
drag, startPoint x: 132, startPoint y: 68, endPoint x: 135, endPoint y: 57, distance: 10.9
click at [135, 57] on div "53 Mensaje ******* (a): Todos los contactos - canales seleccionados Todos los c…" at bounding box center [122, 59] width 47 height 4
drag, startPoint x: 155, startPoint y: 88, endPoint x: 163, endPoint y: 66, distance: 23.6
click at [163, 66] on div "Agrega el siguiente paso" at bounding box center [163, 68] width 21 height 4
click at [123, 73] on div "**********" at bounding box center [122, 73] width 34 height 2
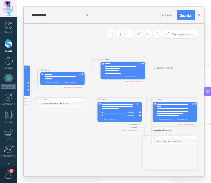
click at [123, 73] on div "**********" at bounding box center [122, 73] width 34 height 2
drag, startPoint x: 125, startPoint y: 73, endPoint x: 108, endPoint y: 74, distance: 16.4
click at [108, 74] on div "**********" at bounding box center [122, 73] width 34 height 2
click at [110, 73] on div "**********" at bounding box center [122, 73] width 34 height 2
drag, startPoint x: 110, startPoint y: 73, endPoint x: 120, endPoint y: 73, distance: 10.4
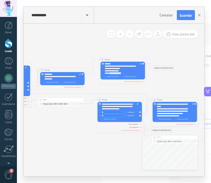
click at [120, 73] on div "**********" at bounding box center [122, 73] width 34 height 2
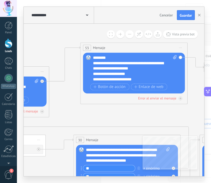
click at [126, 74] on div "**********" at bounding box center [132, 73] width 79 height 5
drag, startPoint x: 126, startPoint y: 74, endPoint x: 105, endPoint y: 73, distance: 21.1
click at [105, 73] on div "**********" at bounding box center [132, 73] width 79 height 5
click at [139, 74] on div "**********" at bounding box center [132, 73] width 79 height 5
click at [128, 63] on div "**********" at bounding box center [132, 65] width 79 height 11
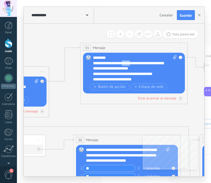
click at [128, 63] on div "**********" at bounding box center [132, 65] width 79 height 11
click at [118, 63] on div "**********" at bounding box center [132, 65] width 79 height 11
click at [183, 18] on button "Guardar" at bounding box center [186, 15] width 18 height 10
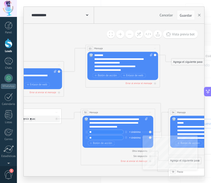
click at [109, 70] on div "**********" at bounding box center [121, 70] width 54 height 4
click at [0, 0] on lt-strong "*" at bounding box center [0, 0] width 0 height 0
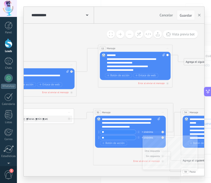
click at [132, 70] on div "**********" at bounding box center [134, 70] width 54 height 4
click at [0, 0] on lt-span "******" at bounding box center [0, 0] width 0 height 0
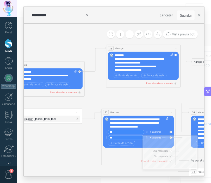
click at [139, 70] on div "**********" at bounding box center [142, 70] width 54 height 4
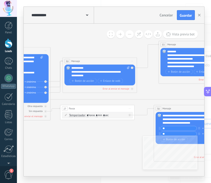
click at [93, 71] on div "**********" at bounding box center [98, 74] width 54 height 8
click at [97, 71] on div "**********" at bounding box center [98, 74] width 54 height 8
drag, startPoint x: 112, startPoint y: 72, endPoint x: 122, endPoint y: 72, distance: 9.9
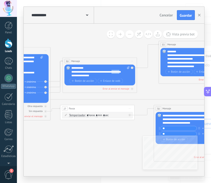
click at [122, 72] on div "**********" at bounding box center [98, 74] width 54 height 8
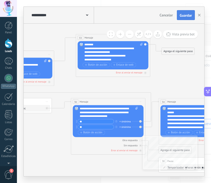
click at [183, 15] on span "Guardar" at bounding box center [185, 16] width 12 height 4
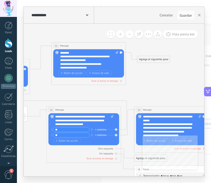
click at [152, 57] on div "Agrega el siguiente paso" at bounding box center [153, 59] width 32 height 6
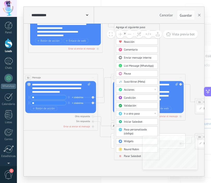
click at [138, 92] on div "Acciones" at bounding box center [137, 89] width 42 height 6
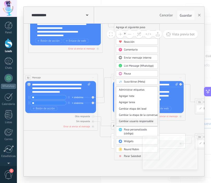
click at [134, 121] on div "Cambiar usuario responsable" at bounding box center [136, 121] width 41 height 6
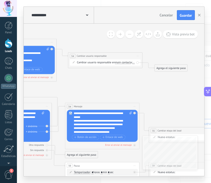
click at [122, 63] on span "main contact" at bounding box center [122, 62] width 15 height 3
click at [122, 63] on button "main contact" at bounding box center [136, 62] width 47 height 7
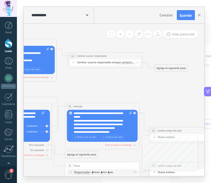
click at [132, 64] on span "..." at bounding box center [133, 62] width 2 height 3
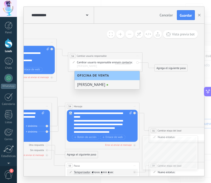
click at [137, 56] on span "Iniciar vista previa aquí Cambiar nombre Duplicar [GEOGRAPHIC_DATA]" at bounding box center [137, 55] width 6 height 5
click at [145, 80] on div "Borrar" at bounding box center [154, 80] width 37 height 6
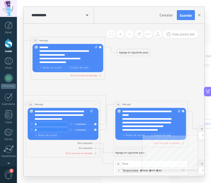
click at [132, 54] on div "Agrega el siguiente paso" at bounding box center [133, 52] width 32 height 6
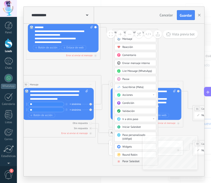
click at [128, 94] on span "Acciones" at bounding box center [127, 95] width 10 height 4
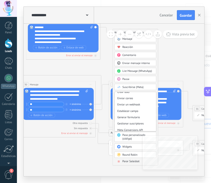
scroll to position [69, 0]
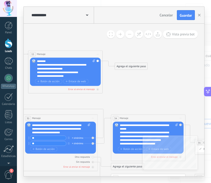
click at [137, 64] on div "Agrega el siguiente paso" at bounding box center [131, 66] width 32 height 6
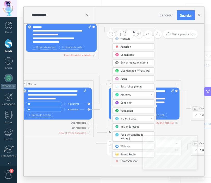
click at [125, 147] on body ".abecls-1,.abecls-2{fill-rule:evenodd}.abecls-2{fill:#fff} .abhcls-1{fill:none}…" at bounding box center [105, 56] width 211 height 183
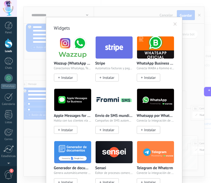
click at [174, 23] on span at bounding box center [174, 24] width 3 height 4
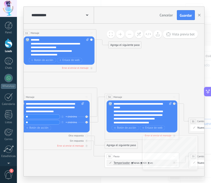
click at [136, 45] on div "Agrega el siguiente paso" at bounding box center [124, 45] width 32 height 6
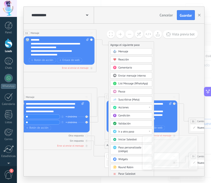
click at [135, 84] on span "List Message (WhatsApp)" at bounding box center [133, 84] width 30 height 4
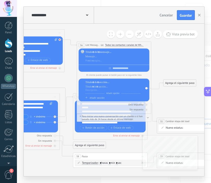
click at [61, 40] on div at bounding box center [60, 38] width 4 height 4
click at [144, 43] on span "Iniciar vista previa aquí Cambiar nombre Duplicar [GEOGRAPHIC_DATA]" at bounding box center [146, 44] width 6 height 5
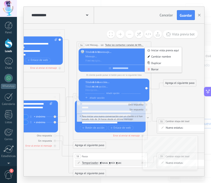
click at [155, 70] on div "Borrar" at bounding box center [163, 69] width 37 height 6
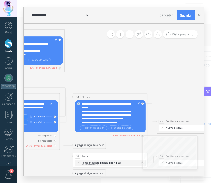
click at [59, 39] on div "Reemplazar Quitar Convertir a mensaje de voz Arrastre la imagen aquí para adjun…" at bounding box center [27, 50] width 71 height 28
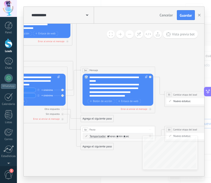
drag, startPoint x: 68, startPoint y: 40, endPoint x: 73, endPoint y: 11, distance: 29.8
click at [73, 11] on div "**********" at bounding box center [114, 91] width 180 height 169
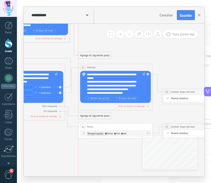
drag, startPoint x: 93, startPoint y: 143, endPoint x: 95, endPoint y: 45, distance: 97.8
click at [95, 52] on div "Agrega el siguiente paso" at bounding box center [94, 55] width 32 height 6
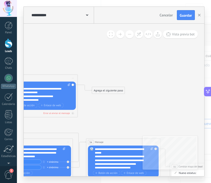
drag, startPoint x: 100, startPoint y: 120, endPoint x: 103, endPoint y: 91, distance: 29.8
click at [103, 91] on div "Agrega el siguiente paso" at bounding box center [108, 90] width 32 height 6
click at [105, 90] on div "Agrega el siguiente paso" at bounding box center [108, 90] width 32 height 6
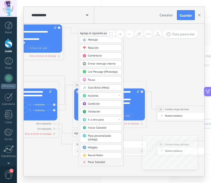
click at [93, 105] on span "Condición" at bounding box center [94, 104] width 12 height 4
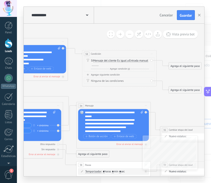
click at [125, 61] on span "Es igual a" at bounding box center [122, 60] width 11 height 3
click at [125, 61] on button "Es igual a" at bounding box center [138, 60] width 47 height 7
click at [100, 74] on div "Agregar siguiente condición" at bounding box center [119, 74] width 71 height 3
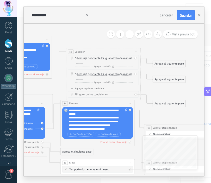
click at [135, 52] on span "Iniciar vista previa aquí Cambiar nombre Duplicar [GEOGRAPHIC_DATA]" at bounding box center [136, 51] width 6 height 5
click at [140, 73] on div "Borrar" at bounding box center [152, 76] width 37 height 6
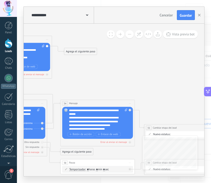
click at [81, 51] on div "Agrega el siguiente paso" at bounding box center [80, 51] width 32 height 6
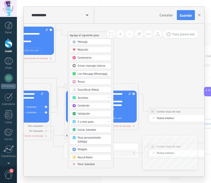
click at [91, 82] on div "Pausa" at bounding box center [92, 82] width 31 height 4
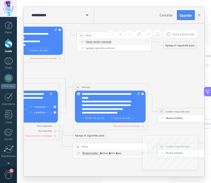
click at [107, 47] on div "Agregar siguiente condición" at bounding box center [114, 48] width 71 height 3
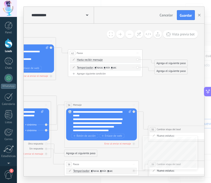
click at [134, 66] on div "Borrar" at bounding box center [133, 66] width 4 height 5
click at [136, 73] on div "Borrar" at bounding box center [139, 72] width 16 height 6
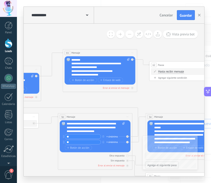
click at [133, 53] on span "Iniciar vista previa aquí Cambiar nombre Duplicar [GEOGRAPHIC_DATA]" at bounding box center [132, 52] width 6 height 5
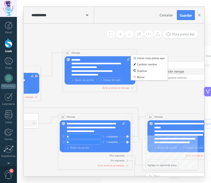
click at [35, 76] on icon at bounding box center [35, 75] width 1 height 1
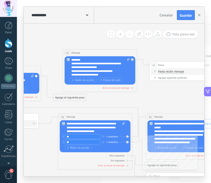
click at [58, 96] on div "Agrega el siguiente paso" at bounding box center [69, 97] width 32 height 6
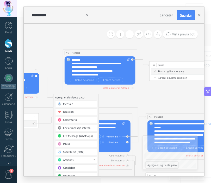
click at [70, 143] on div "Pausa" at bounding box center [78, 144] width 31 height 4
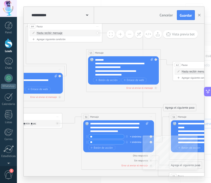
drag, startPoint x: 106, startPoint y: 99, endPoint x: 57, endPoint y: 28, distance: 86.1
click at [57, 28] on div "64 Pausa ***** Iniciar vista previa aquí Cambiar nombre Duplicar [GEOGRAPHIC_DA…" at bounding box center [65, 26] width 74 height 7
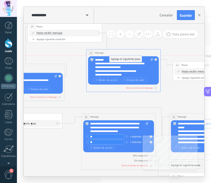
drag, startPoint x: 177, startPoint y: 106, endPoint x: 124, endPoint y: 56, distance: 72.7
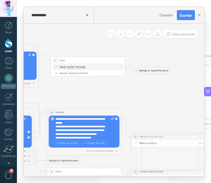
click at [120, 66] on div "Hasta recibir mensaje Hasta recibir mensaje Temporizador Excepto horas laborale…" at bounding box center [87, 67] width 71 height 6
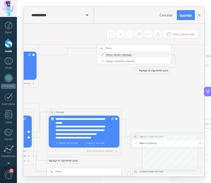
drag, startPoint x: 112, startPoint y: 59, endPoint x: 158, endPoint y: 48, distance: 47.6
click at [158, 48] on div "62 Pausa ***** Iniciar vista previa aquí Cambiar nombre Duplicar [GEOGRAPHIC_DA…" at bounding box center [134, 48] width 74 height 7
drag, startPoint x: 153, startPoint y: 70, endPoint x: 200, endPoint y: 55, distance: 49.6
click at [200, 55] on div "Agrega el siguiente paso" at bounding box center [200, 56] width 32 height 6
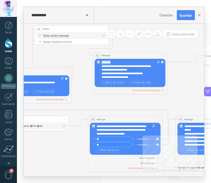
drag, startPoint x: 125, startPoint y: 61, endPoint x: 143, endPoint y: 59, distance: 18.5
click at [143, 59] on div "Reemplazar Quitar Convertir a mensaje de voz Arrastre la imagen aquí para adjun…" at bounding box center [129, 73] width 71 height 28
click at [138, 61] on div "**********" at bounding box center [130, 69] width 58 height 18
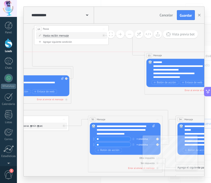
drag, startPoint x: 127, startPoint y: 53, endPoint x: 178, endPoint y: 53, distance: 51.5
click at [178, 53] on div "53 Mensaje ******* (a): Todos los contactos - canales seleccionados Todos los c…" at bounding box center [182, 55] width 74 height 7
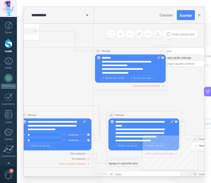
drag, startPoint x: 132, startPoint y: 48, endPoint x: 164, endPoint y: 48, distance: 31.5
click at [164, 48] on div "53 Mensaje ******* (a): Todos los contactos - canales seleccionados Todos los c…" at bounding box center [130, 51] width 74 height 7
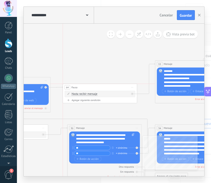
drag, startPoint x: 69, startPoint y: 37, endPoint x: 117, endPoint y: 88, distance: 69.7
click at [117, 88] on div "64 Pausa ***** Iniciar vista previa aquí Cambiar nombre Duplicar [GEOGRAPHIC_DA…" at bounding box center [100, 87] width 74 height 7
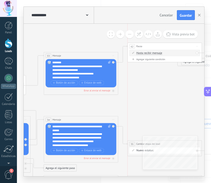
drag, startPoint x: 147, startPoint y: 56, endPoint x: 182, endPoint y: 46, distance: 36.1
click at [182, 46] on div "62 Pausa ***** Iniciar vista previa aquí Cambiar nombre Duplicar [GEOGRAPHIC_DA…" at bounding box center [164, 46] width 74 height 7
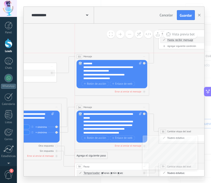
drag, startPoint x: 121, startPoint y: 44, endPoint x: 121, endPoint y: 58, distance: 14.6
click at [121, 58] on div "53 Mensaje ******* (a): Todos los contactos - canales seleccionados Todos los c…" at bounding box center [112, 56] width 74 height 7
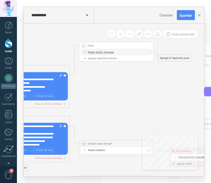
drag, startPoint x: 150, startPoint y: 67, endPoint x: 183, endPoint y: 50, distance: 37.2
click at [183, 55] on div "Agrega el siguiente paso" at bounding box center [174, 58] width 32 height 6
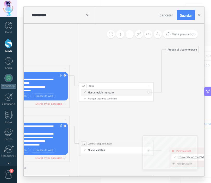
drag, startPoint x: 130, startPoint y: 45, endPoint x: 131, endPoint y: 86, distance: 40.3
click at [131, 86] on div "62 Pausa ***** Iniciar vista previa aquí Cambiar nombre Duplicar [GEOGRAPHIC_DA…" at bounding box center [116, 85] width 74 height 7
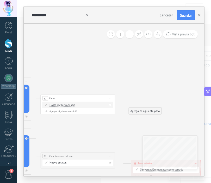
drag, startPoint x: 142, startPoint y: 62, endPoint x: 144, endPoint y: 111, distance: 48.9
click at [144, 111] on div "Agrega el siguiente paso" at bounding box center [144, 111] width 32 height 6
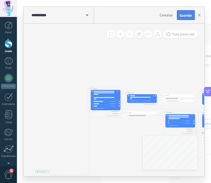
click at [183, 17] on span "Guardar" at bounding box center [185, 16] width 12 height 4
